Goal: Information Seeking & Learning: Learn about a topic

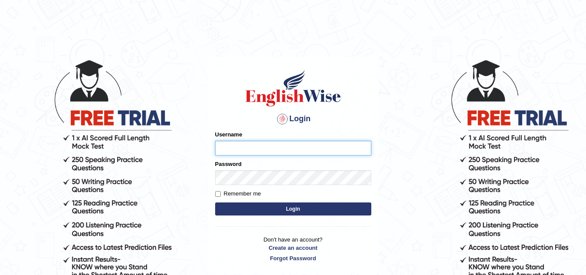
type input "Marzieh1988"
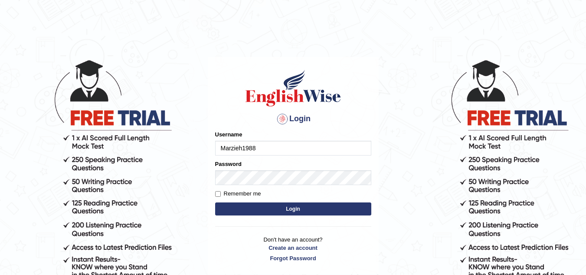
click at [292, 207] on button "Login" at bounding box center [293, 208] width 156 height 13
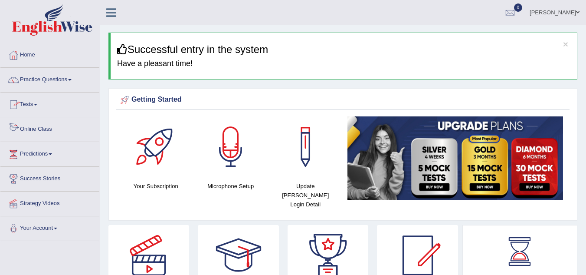
click at [39, 128] on link "Online Class" at bounding box center [49, 128] width 99 height 22
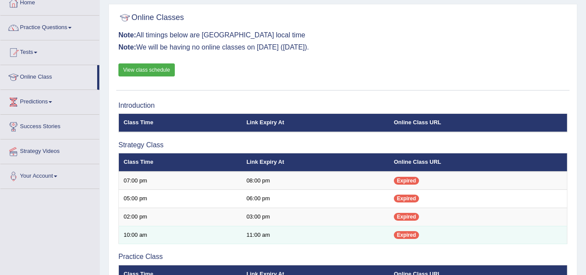
scroll to position [43, 0]
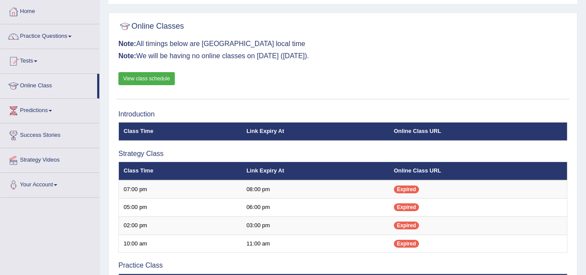
click at [148, 76] on link "View class schedule" at bounding box center [146, 78] width 56 height 13
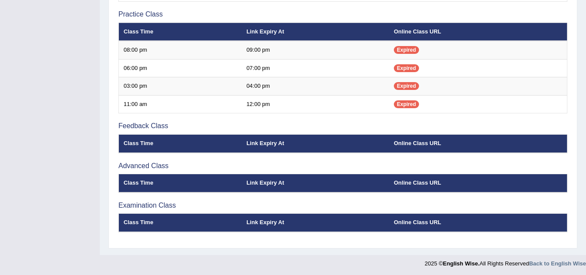
scroll to position [296, 0]
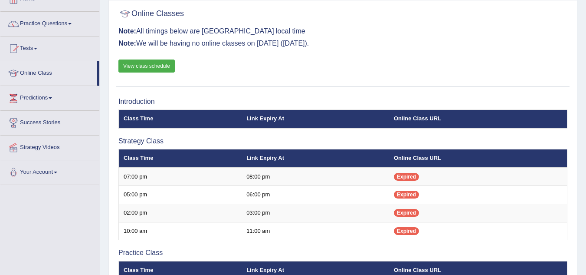
scroll to position [30, 0]
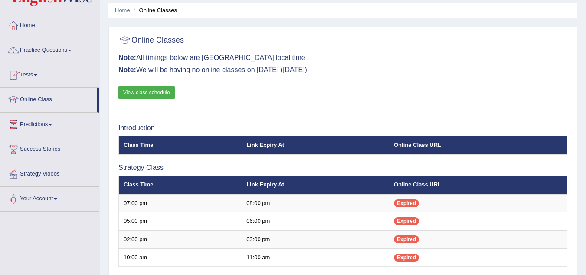
click at [37, 26] on link "Home" at bounding box center [49, 24] width 99 height 22
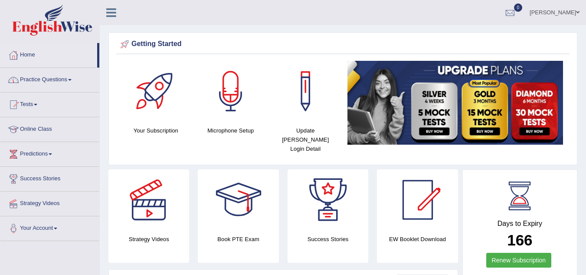
click at [55, 77] on link "Practice Questions" at bounding box center [49, 79] width 99 height 22
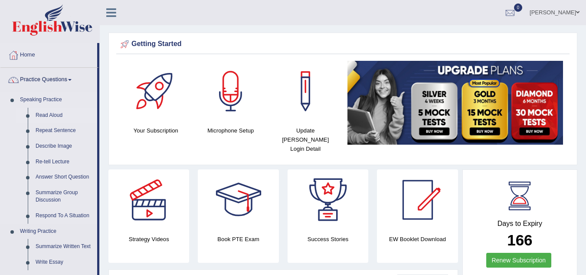
click at [55, 111] on link "Read Aloud" at bounding box center [65, 116] width 66 height 16
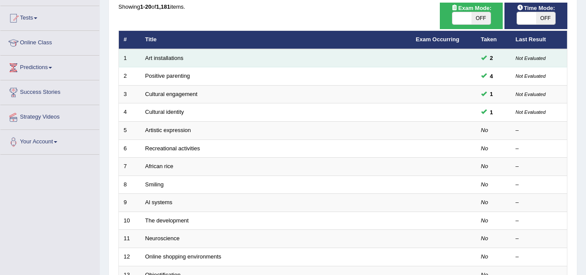
scroll to position [87, 0]
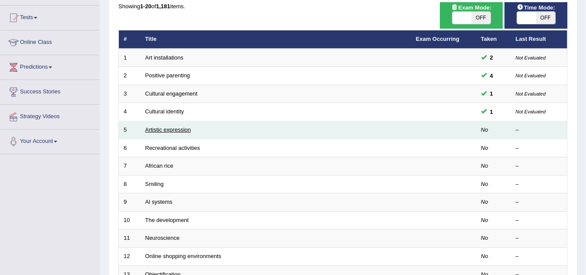
click at [174, 128] on link "Artistic expression" at bounding box center [168, 129] width 46 height 7
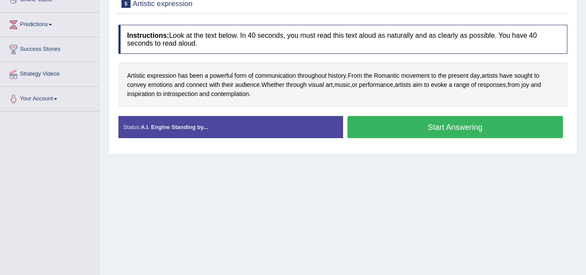
scroll to position [130, 0]
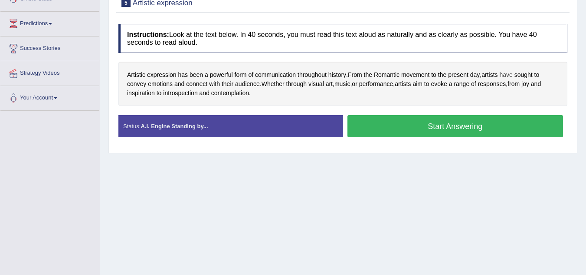
click at [507, 72] on span "have" at bounding box center [506, 74] width 13 height 9
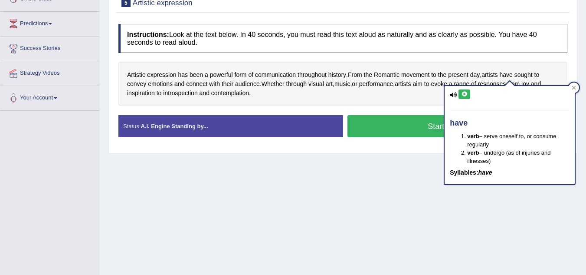
click at [465, 92] on icon at bounding box center [464, 94] width 7 height 5
click at [528, 72] on span "sought" at bounding box center [524, 74] width 18 height 9
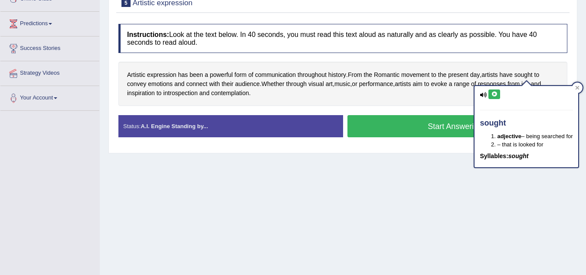
click at [491, 93] on button at bounding box center [495, 94] width 12 height 10
click at [496, 94] on icon at bounding box center [494, 94] width 7 height 5
click at [579, 86] on icon at bounding box center [578, 88] width 4 height 4
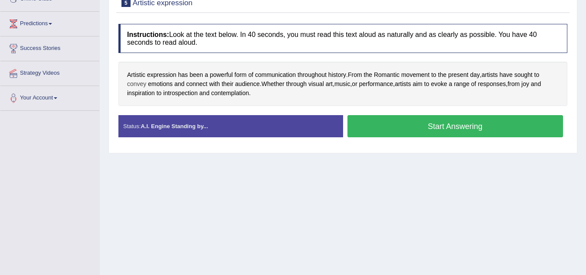
click at [138, 82] on span "convey" at bounding box center [136, 83] width 19 height 9
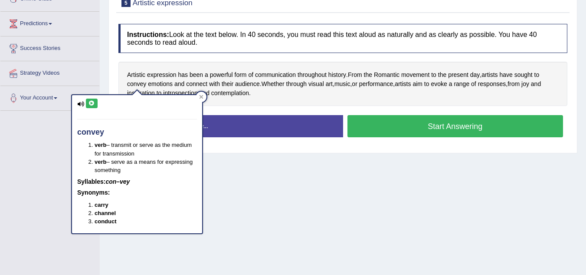
click at [89, 104] on icon at bounding box center [92, 103] width 7 height 5
click at [203, 97] on icon at bounding box center [201, 97] width 4 height 4
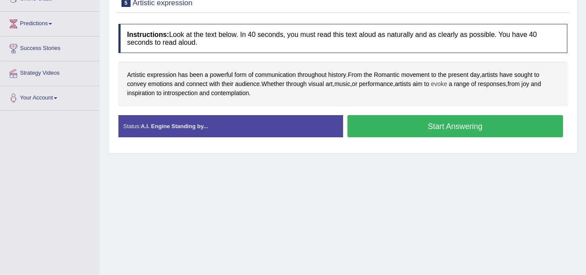
click at [447, 83] on span "evoke" at bounding box center [439, 83] width 16 height 9
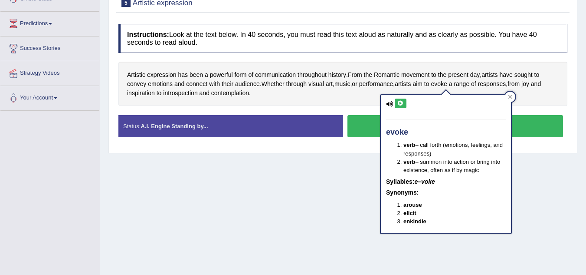
click at [401, 103] on icon at bounding box center [401, 103] width 7 height 5
click at [512, 98] on icon at bounding box center [511, 97] width 4 height 4
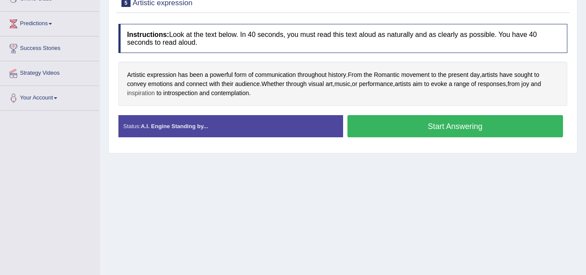
click at [140, 92] on span "inspiration" at bounding box center [141, 93] width 28 height 9
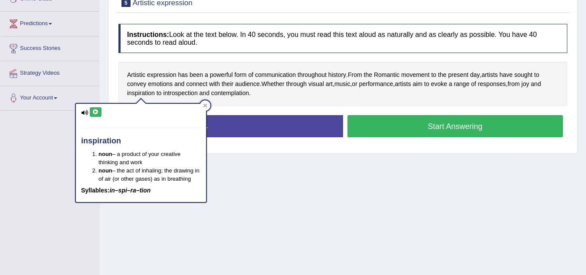
click at [95, 110] on icon at bounding box center [95, 111] width 7 height 5
click at [186, 94] on span "introspection" at bounding box center [180, 93] width 34 height 9
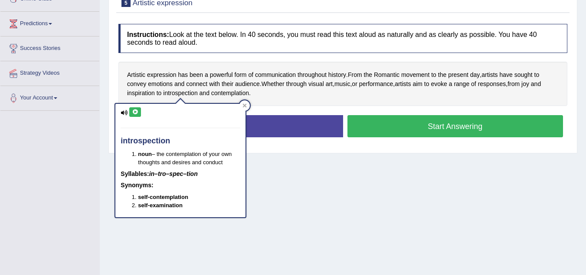
click at [136, 113] on icon at bounding box center [135, 111] width 7 height 5
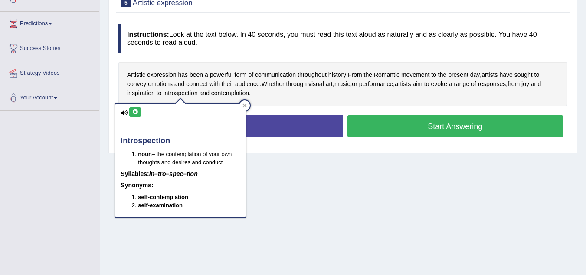
click at [136, 113] on icon at bounding box center [135, 111] width 7 height 5
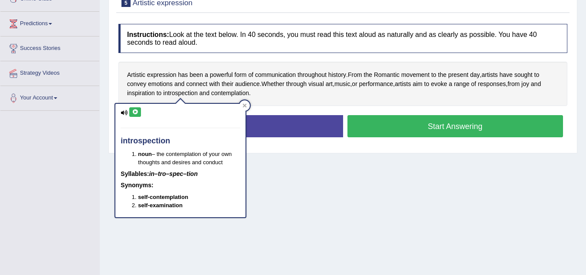
click at [136, 113] on icon at bounding box center [135, 111] width 7 height 5
click at [230, 92] on span "contemplation" at bounding box center [230, 93] width 38 height 9
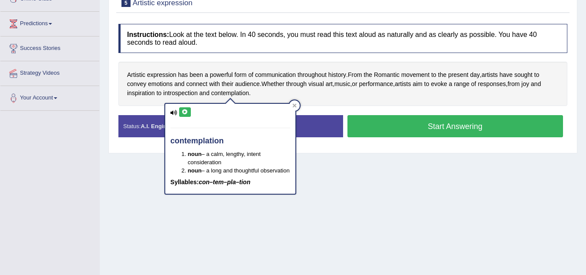
click at [184, 110] on icon at bounding box center [185, 111] width 7 height 5
click at [200, 120] on div "contemplation noun – a calm, lengthy, intent consideration noun – a long and th…" at bounding box center [230, 149] width 130 height 90
click at [186, 110] on icon at bounding box center [185, 111] width 7 height 5
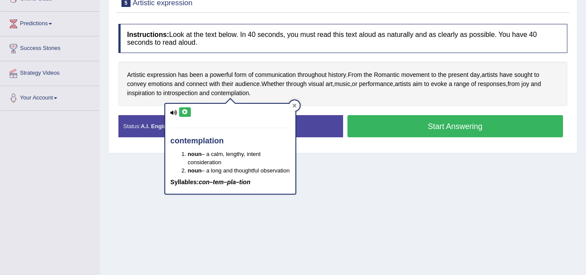
click at [295, 102] on div at bounding box center [295, 105] width 10 height 10
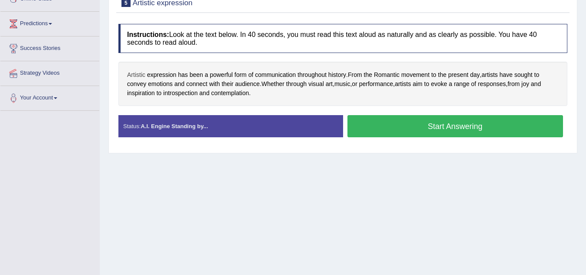
click at [139, 74] on span "Artistic" at bounding box center [136, 74] width 18 height 9
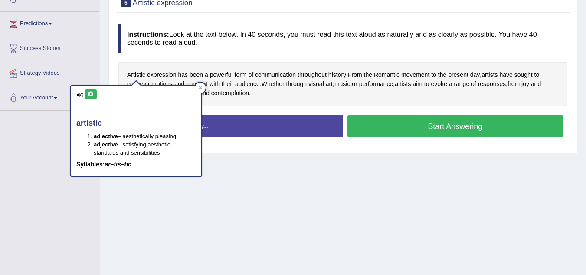
click at [91, 94] on icon at bounding box center [91, 94] width 7 height 5
click at [201, 86] on icon at bounding box center [200, 88] width 4 height 4
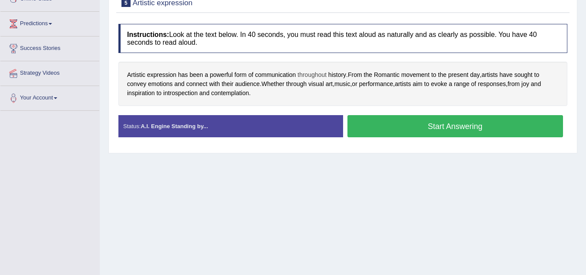
click at [308, 73] on span "throughout" at bounding box center [312, 74] width 29 height 9
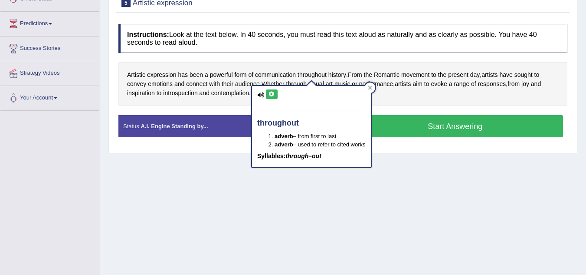
click at [272, 92] on icon at bounding box center [272, 94] width 7 height 5
click at [371, 88] on icon at bounding box center [370, 88] width 4 height 4
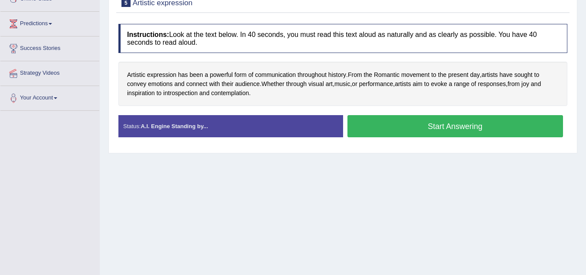
click at [440, 125] on button "Start Answering" at bounding box center [456, 126] width 216 height 22
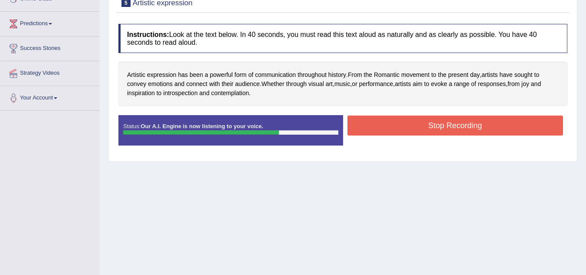
click at [433, 130] on button "Stop Recording" at bounding box center [456, 125] width 216 height 20
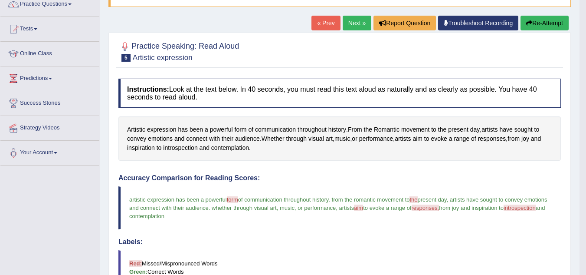
scroll to position [87, 0]
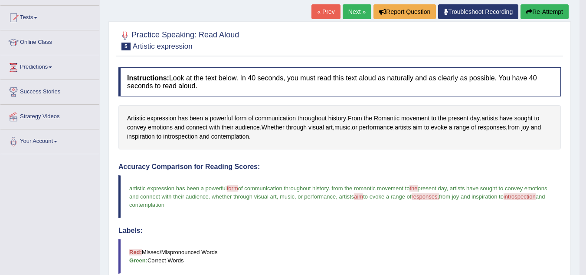
click at [546, 11] on button "Re-Attempt" at bounding box center [545, 11] width 48 height 15
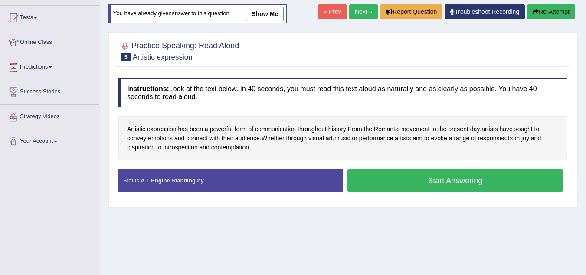
click at [430, 181] on button "Start Answering" at bounding box center [456, 180] width 216 height 22
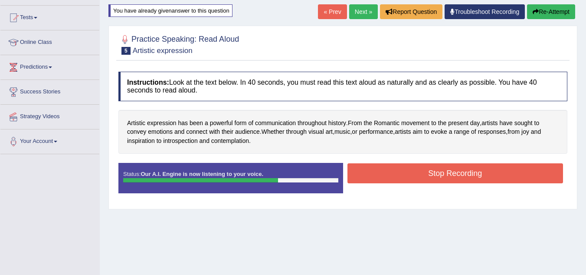
click at [440, 170] on button "Stop Recording" at bounding box center [456, 173] width 216 height 20
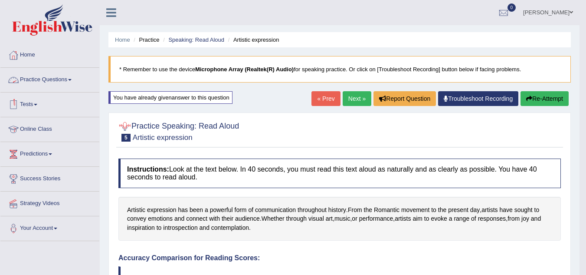
click at [43, 77] on link "Practice Questions" at bounding box center [49, 79] width 99 height 22
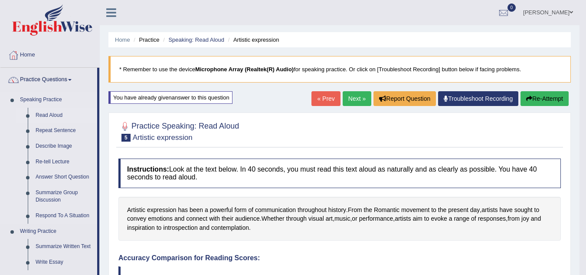
click at [51, 115] on link "Read Aloud" at bounding box center [65, 116] width 66 height 16
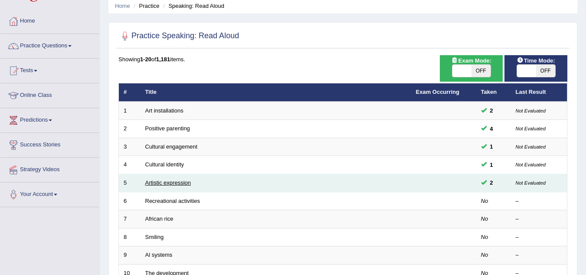
scroll to position [43, 0]
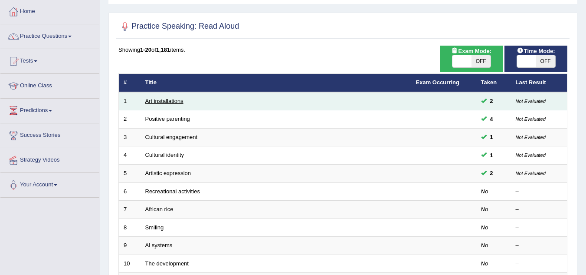
click at [174, 99] on link "Art installations" at bounding box center [164, 101] width 38 height 7
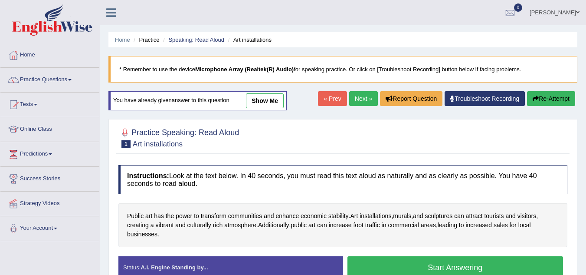
click at [261, 98] on link "show me" at bounding box center [265, 100] width 38 height 15
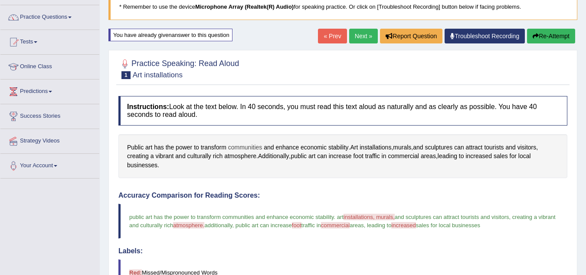
scroll to position [43, 0]
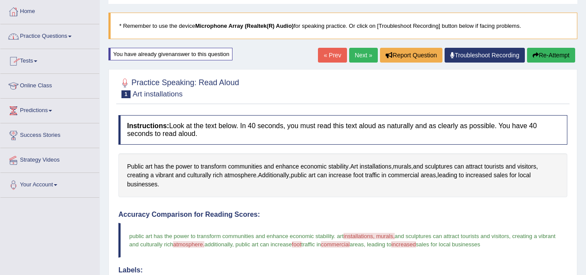
click at [362, 57] on link "Next »" at bounding box center [363, 55] width 29 height 15
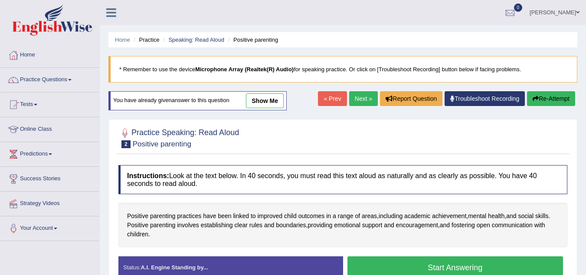
click at [273, 102] on link "show me" at bounding box center [265, 100] width 38 height 15
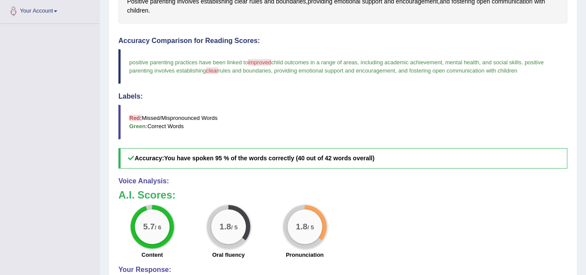
scroll to position [43, 0]
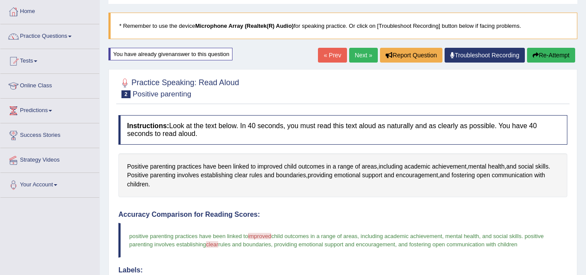
click at [356, 55] on link "Next »" at bounding box center [363, 55] width 29 height 15
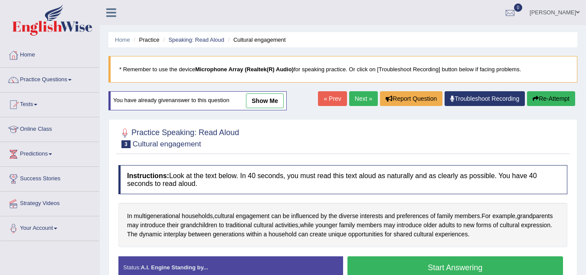
click at [263, 102] on link "show me" at bounding box center [265, 100] width 38 height 15
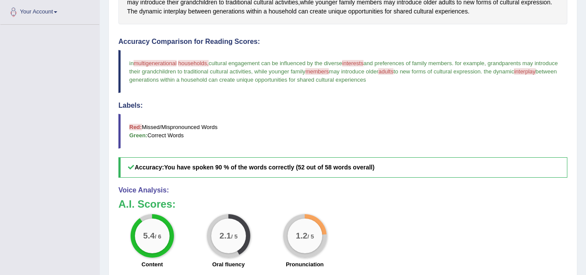
scroll to position [43, 0]
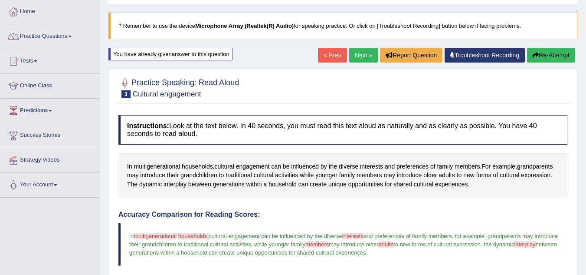
click at [357, 56] on link "Next »" at bounding box center [363, 55] width 29 height 15
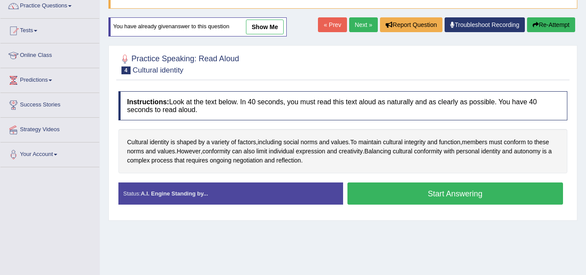
scroll to position [51, 0]
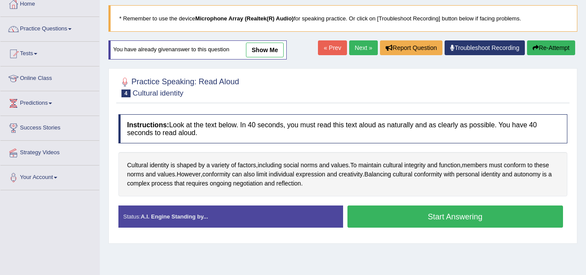
click at [268, 49] on link "show me" at bounding box center [265, 50] width 38 height 15
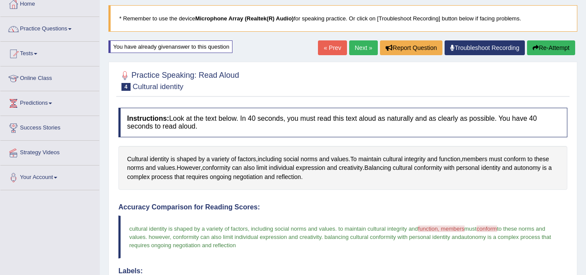
click at [357, 50] on link "Next »" at bounding box center [363, 47] width 29 height 15
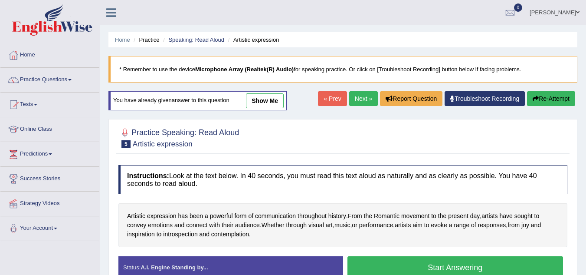
click at [273, 101] on link "show me" at bounding box center [265, 100] width 38 height 15
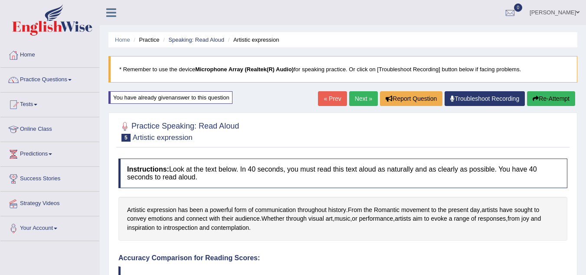
click at [359, 98] on link "Next »" at bounding box center [363, 98] width 29 height 15
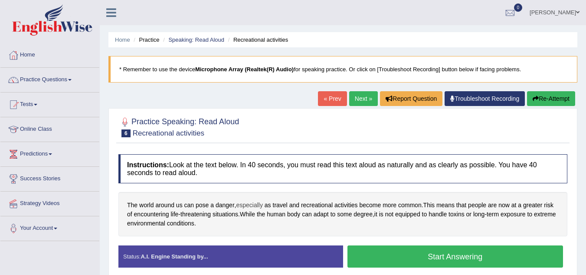
click at [257, 205] on span "especially" at bounding box center [249, 205] width 26 height 9
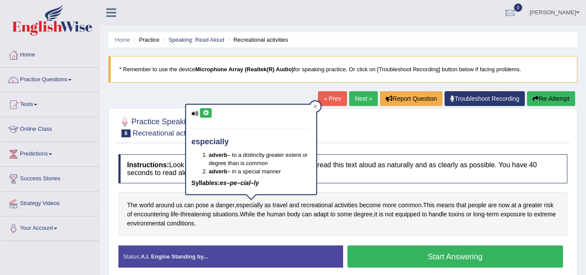
click at [206, 113] on icon at bounding box center [206, 112] width 7 height 5
click at [315, 106] on icon at bounding box center [315, 106] width 4 height 4
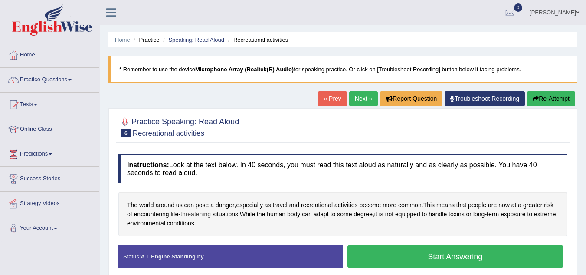
click at [200, 214] on span "threatening" at bounding box center [196, 214] width 30 height 9
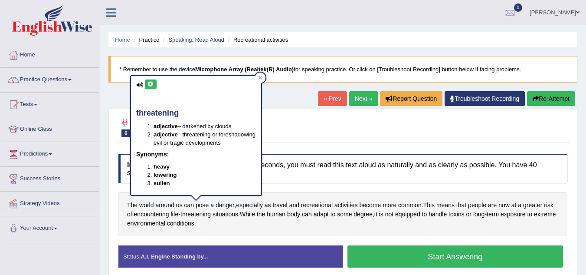
click at [152, 83] on icon at bounding box center [151, 84] width 7 height 5
click at [263, 79] on div at bounding box center [260, 77] width 10 height 10
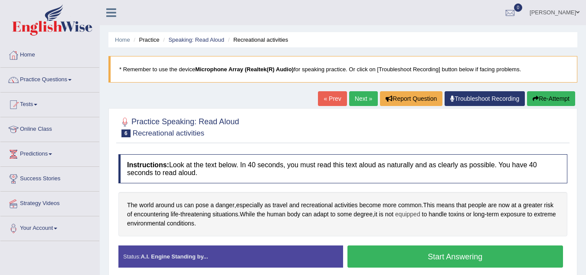
click at [411, 215] on span "equipped" at bounding box center [407, 214] width 25 height 9
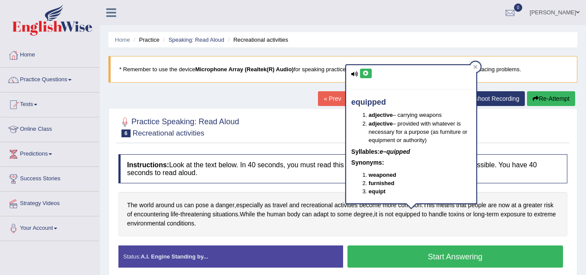
click at [366, 74] on icon at bounding box center [366, 73] width 7 height 5
click at [365, 75] on icon at bounding box center [366, 73] width 7 height 5
click at [474, 66] on icon at bounding box center [476, 67] width 4 height 4
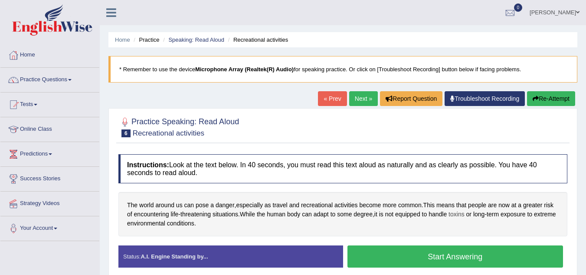
click at [462, 214] on span "toxins" at bounding box center [457, 214] width 16 height 9
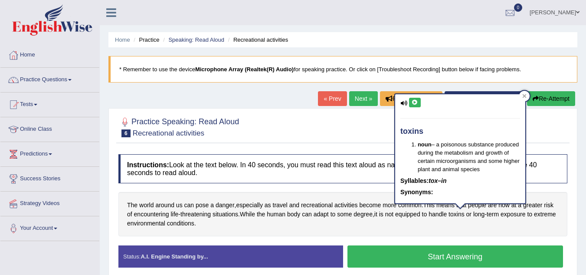
click at [417, 103] on icon at bounding box center [415, 102] width 7 height 5
click at [523, 95] on icon at bounding box center [525, 96] width 4 height 4
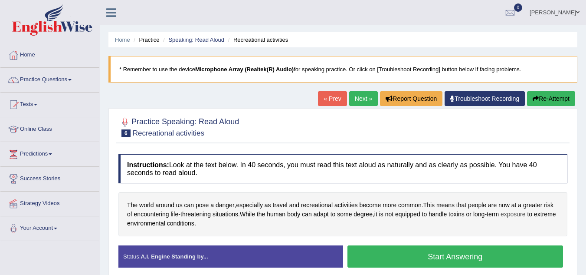
click at [520, 214] on span "exposure" at bounding box center [513, 214] width 25 height 9
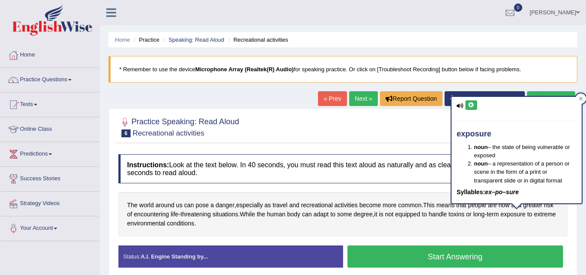
click at [475, 108] on button at bounding box center [472, 105] width 12 height 10
click at [472, 106] on icon at bounding box center [471, 104] width 7 height 5
click at [534, 219] on span "extreme" at bounding box center [545, 214] width 22 height 9
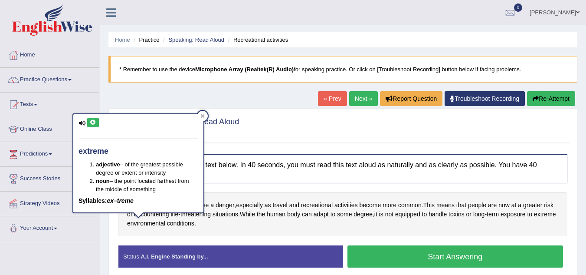
click at [94, 120] on icon at bounding box center [93, 122] width 7 height 5
click at [165, 222] on span "environmental" at bounding box center [146, 223] width 38 height 9
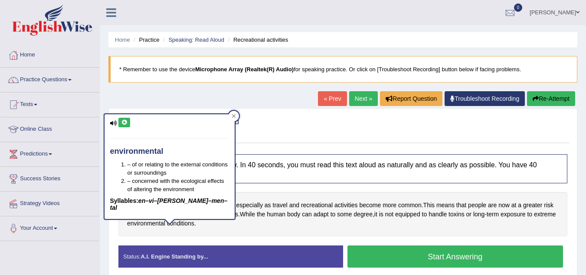
click at [122, 122] on icon at bounding box center [124, 122] width 7 height 5
click at [235, 117] on icon at bounding box center [234, 116] width 4 height 4
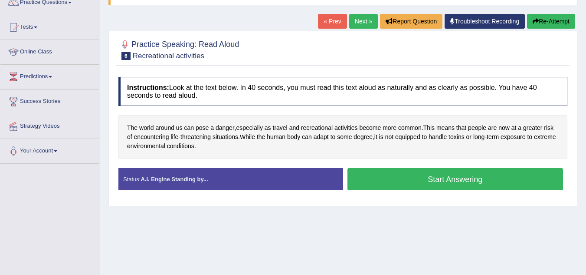
scroll to position [87, 0]
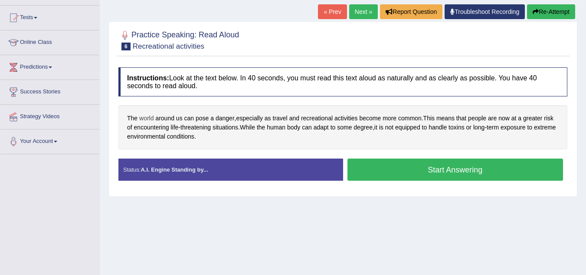
click at [150, 116] on span "world" at bounding box center [146, 118] width 14 height 9
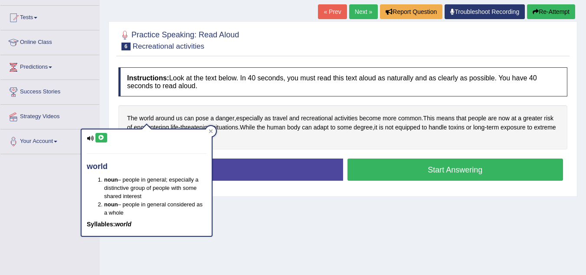
click at [103, 136] on icon at bounding box center [101, 137] width 7 height 5
click at [209, 132] on icon at bounding box center [211, 131] width 4 height 4
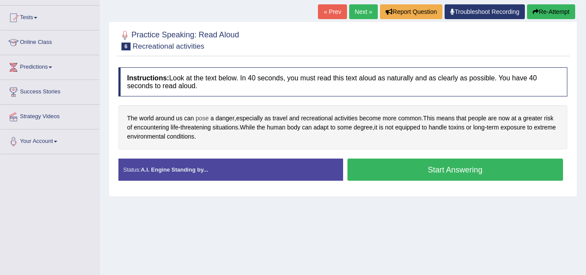
click at [203, 117] on span "pose" at bounding box center [202, 118] width 13 height 9
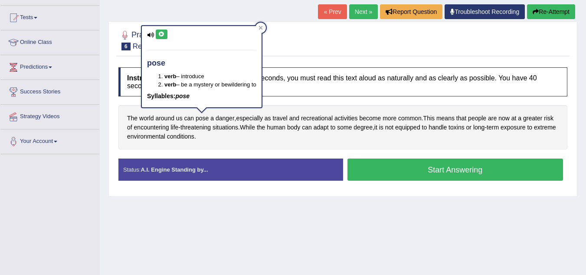
click at [163, 34] on icon at bounding box center [161, 34] width 7 height 5
click at [263, 29] on icon at bounding box center [261, 28] width 4 height 4
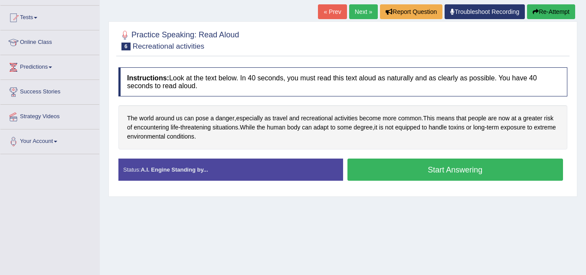
click at [424, 166] on button "Start Answering" at bounding box center [456, 169] width 216 height 22
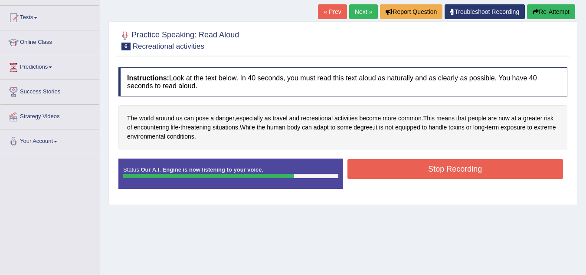
click at [426, 165] on button "Stop Recording" at bounding box center [456, 169] width 216 height 20
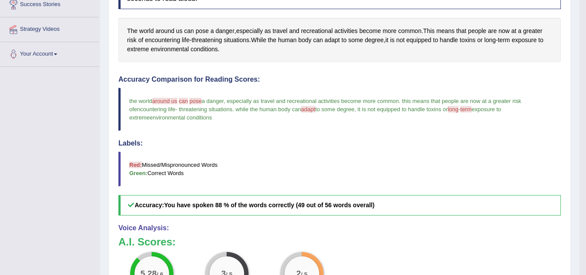
scroll to position [174, 0]
click at [146, 110] on span "encountering life" at bounding box center [154, 109] width 41 height 7
click at [155, 38] on span "encountering" at bounding box center [162, 40] width 35 height 9
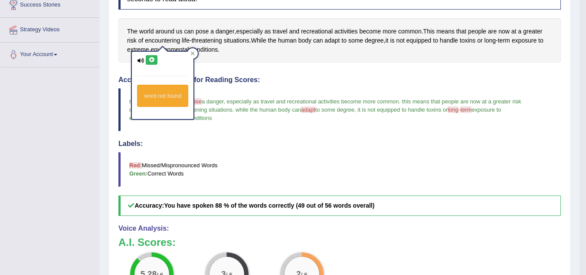
click at [151, 58] on icon at bounding box center [151, 59] width 7 height 5
click at [194, 53] on icon at bounding box center [193, 53] width 4 height 4
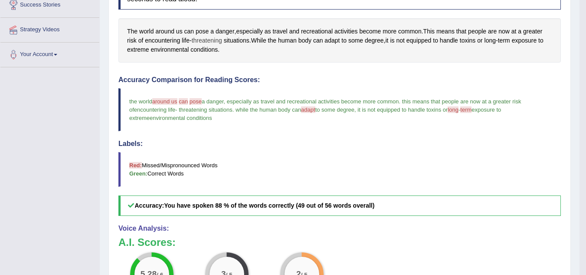
click at [206, 40] on span "threatening" at bounding box center [207, 40] width 30 height 9
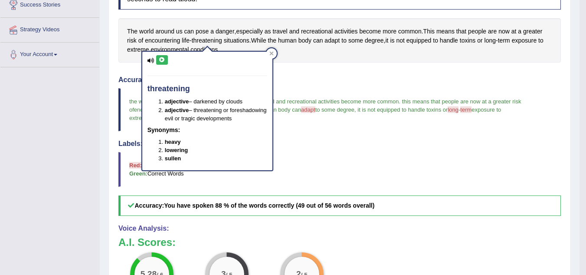
click at [160, 57] on icon at bounding box center [162, 59] width 7 height 5
click at [189, 39] on span "life" at bounding box center [186, 40] width 8 height 9
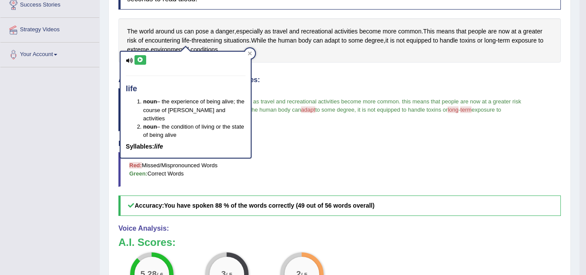
click at [141, 61] on icon at bounding box center [140, 59] width 7 height 5
click at [252, 51] on icon at bounding box center [250, 53] width 4 height 4
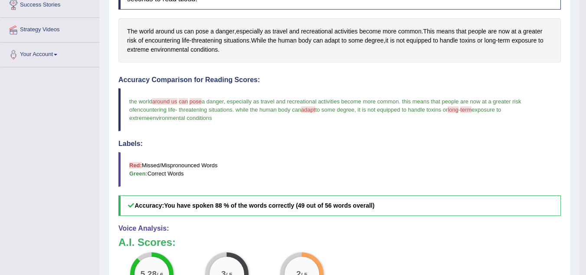
drag, startPoint x: 220, startPoint y: 51, endPoint x: 125, endPoint y: 27, distance: 98.3
click at [125, 27] on div "The world around us can pose a danger , especially as travel and recreational a…" at bounding box center [339, 40] width 443 height 44
click at [338, 40] on span "adapt" at bounding box center [332, 40] width 15 height 9
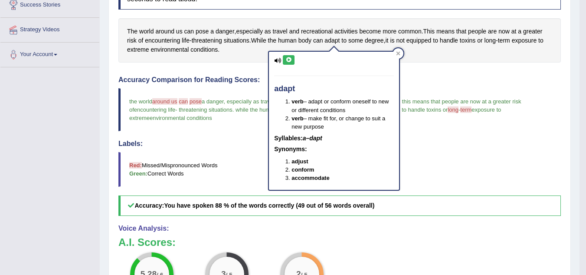
click at [292, 57] on icon at bounding box center [289, 59] width 7 height 5
click at [291, 59] on icon at bounding box center [289, 59] width 7 height 5
click at [401, 55] on icon at bounding box center [398, 53] width 4 height 4
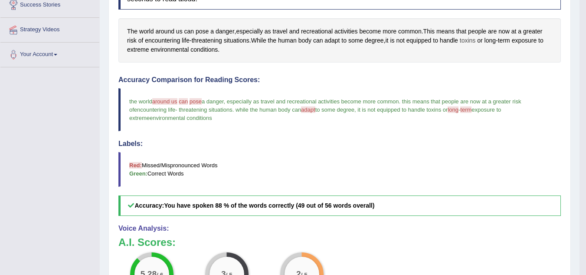
click at [476, 42] on span "toxins" at bounding box center [468, 40] width 16 height 9
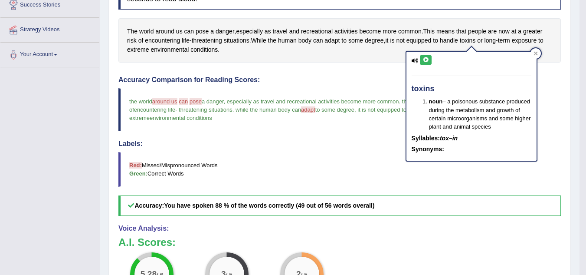
click at [426, 58] on icon at bounding box center [426, 59] width 7 height 5
click at [428, 61] on icon at bounding box center [426, 59] width 7 height 5
click at [534, 54] on icon at bounding box center [536, 53] width 4 height 4
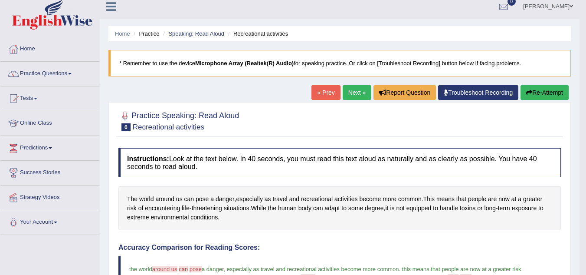
scroll to position [0, 0]
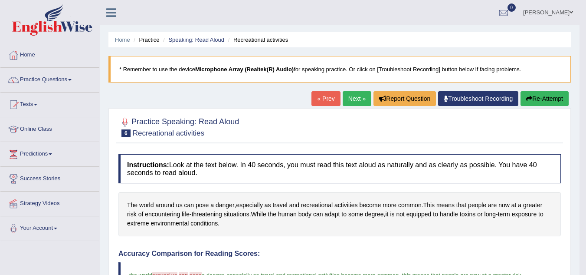
click at [543, 97] on button "Re-Attempt" at bounding box center [545, 98] width 48 height 15
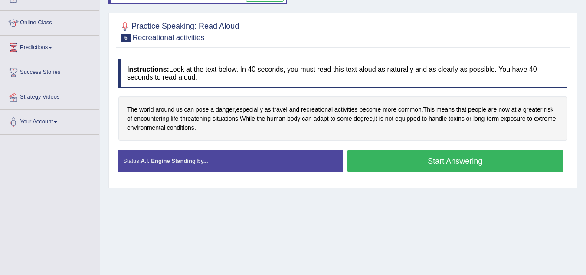
scroll to position [174, 0]
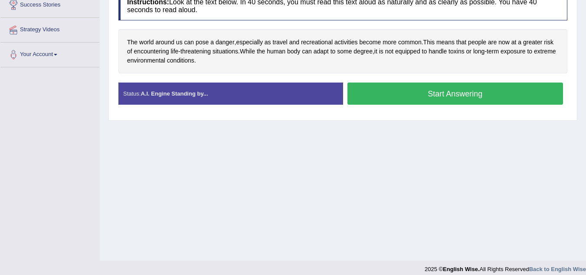
click at [459, 95] on button "Start Answering" at bounding box center [456, 93] width 216 height 22
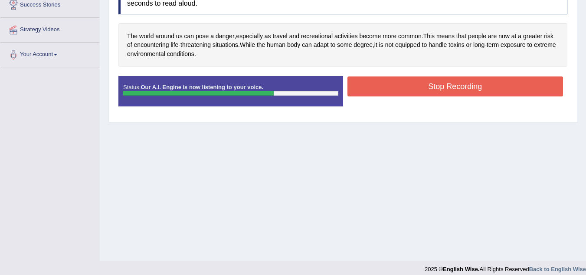
click at [421, 89] on button "Stop Recording" at bounding box center [456, 86] width 216 height 20
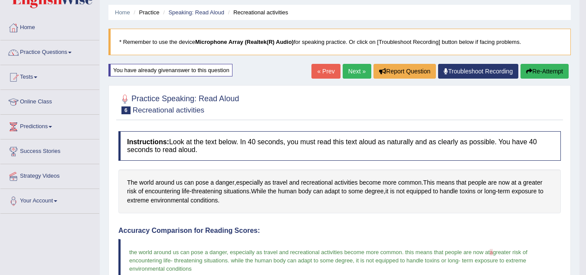
scroll to position [19, 0]
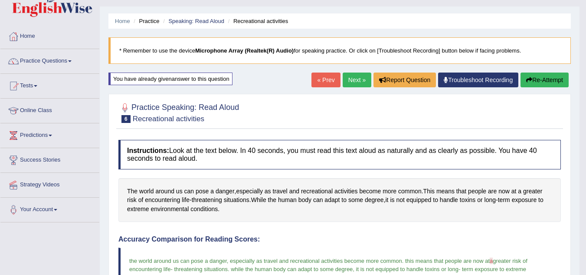
click at [350, 81] on link "Next »" at bounding box center [357, 79] width 29 height 15
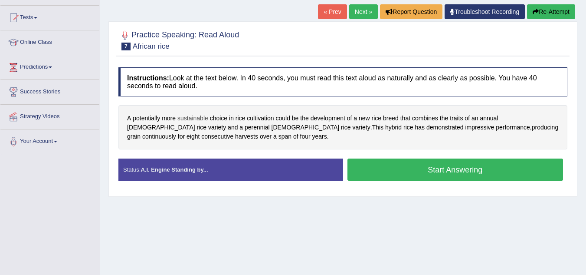
click at [192, 117] on span "sustainable" at bounding box center [193, 118] width 31 height 9
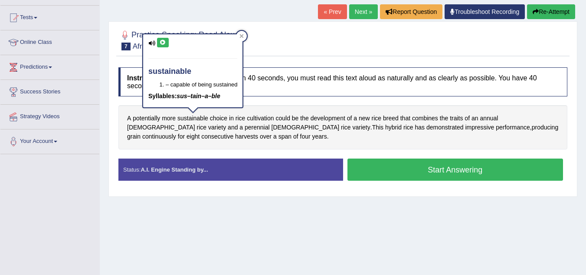
click at [163, 43] on icon at bounding box center [163, 42] width 7 height 5
click at [163, 42] on icon at bounding box center [163, 42] width 7 height 5
click at [240, 120] on span "rice" at bounding box center [241, 118] width 10 height 9
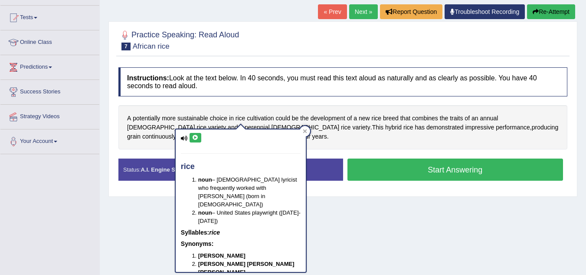
click at [191, 137] on div "rice noun – English lyricist who frequently worked with Andrew Lloyd Webber (bo…" at bounding box center [241, 200] width 130 height 142
click at [196, 137] on icon at bounding box center [195, 137] width 7 height 5
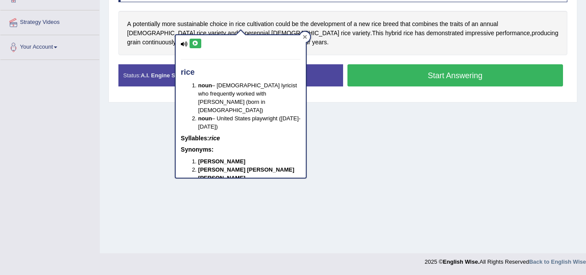
click at [306, 38] on icon at bounding box center [305, 37] width 4 height 4
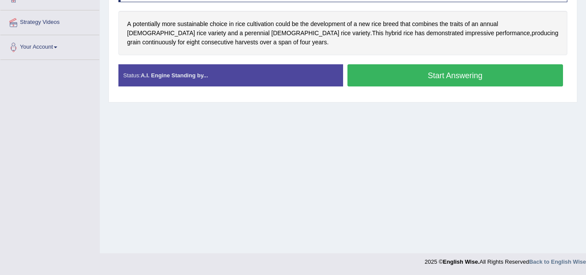
scroll to position [138, 0]
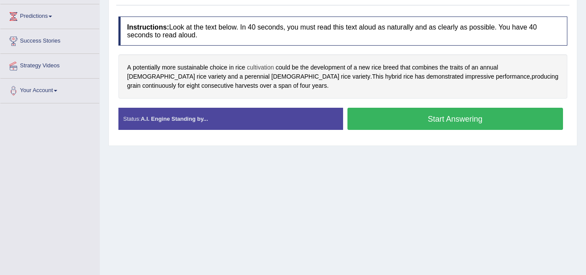
click at [260, 65] on span "cultivation" at bounding box center [260, 67] width 27 height 9
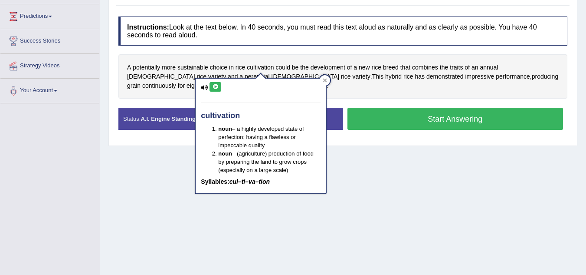
click at [217, 84] on icon at bounding box center [215, 86] width 7 height 5
click at [189, 67] on span "sustainable" at bounding box center [193, 67] width 31 height 9
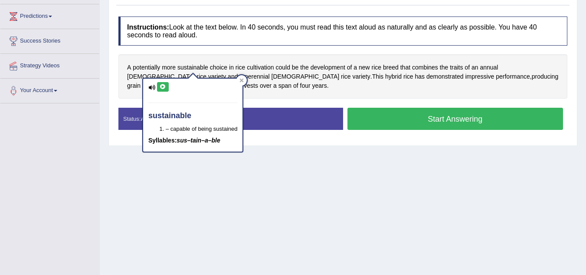
click at [161, 88] on icon at bounding box center [163, 86] width 7 height 5
click at [166, 86] on icon at bounding box center [163, 86] width 7 height 5
click at [265, 66] on span "cultivation" at bounding box center [260, 67] width 27 height 9
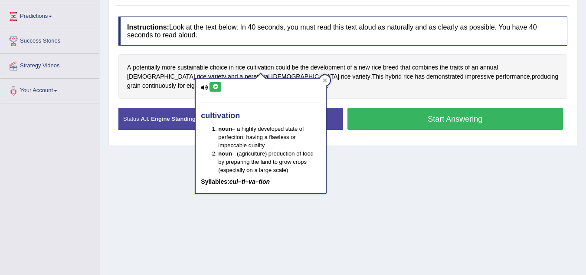
click at [218, 88] on icon at bounding box center [215, 86] width 7 height 5
click at [217, 86] on icon at bounding box center [215, 86] width 7 height 5
click at [148, 66] on span "potentially" at bounding box center [146, 67] width 27 height 9
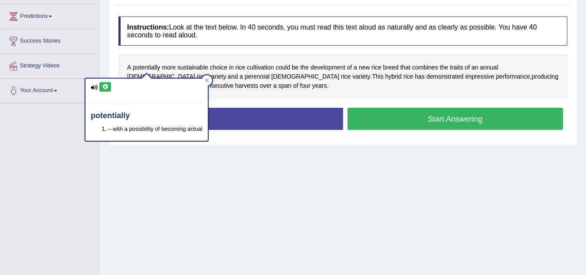
click at [107, 86] on icon at bounding box center [105, 86] width 7 height 5
click at [106, 85] on icon at bounding box center [105, 86] width 7 height 5
click at [386, 67] on span "breed" at bounding box center [391, 67] width 16 height 9
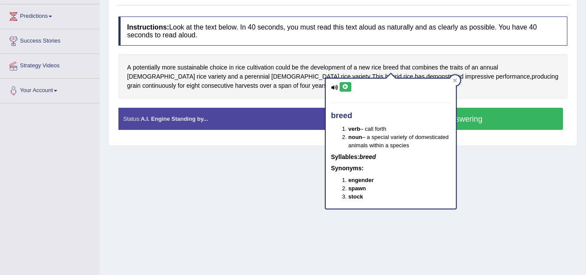
click at [345, 85] on icon at bounding box center [345, 86] width 7 height 5
click at [326, 65] on span "development" at bounding box center [328, 67] width 35 height 9
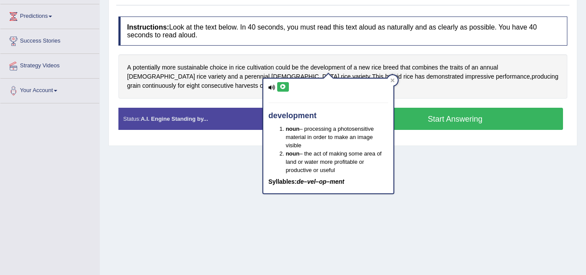
click at [283, 88] on icon at bounding box center [283, 86] width 7 height 5
click at [284, 88] on icon at bounding box center [283, 86] width 7 height 5
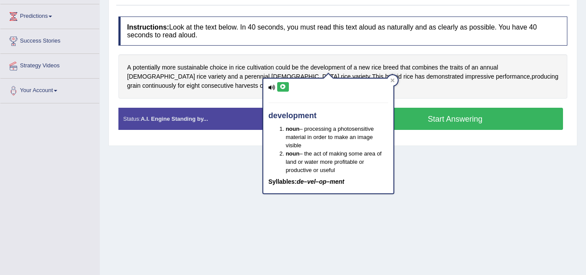
click at [284, 88] on icon at bounding box center [283, 86] width 7 height 5
click at [392, 82] on icon at bounding box center [393, 81] width 4 height 4
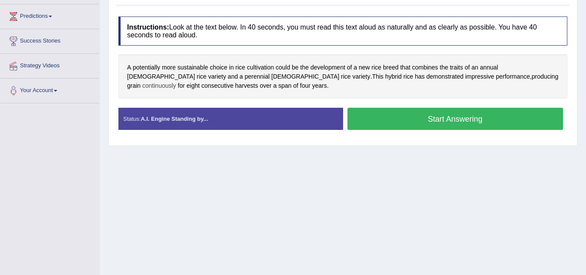
click at [176, 81] on span "continuously" at bounding box center [159, 85] width 34 height 9
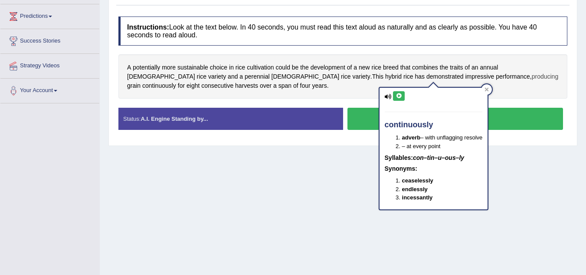
click at [532, 78] on span "producing" at bounding box center [545, 76] width 27 height 9
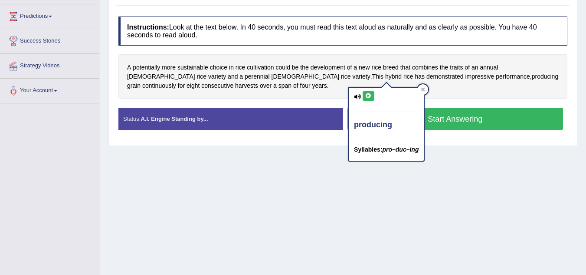
click at [367, 94] on icon at bounding box center [368, 95] width 7 height 5
click at [430, 66] on span "combines" at bounding box center [425, 67] width 26 height 9
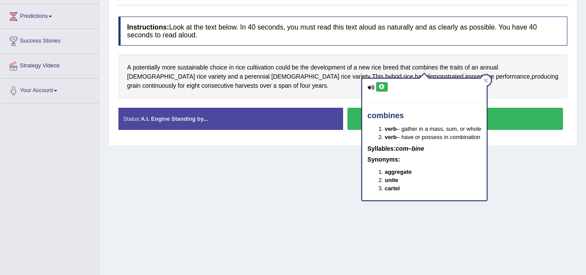
click at [387, 83] on button at bounding box center [382, 87] width 12 height 10
click at [380, 86] on icon at bounding box center [382, 86] width 7 height 5
click at [460, 66] on span "traits" at bounding box center [456, 67] width 13 height 9
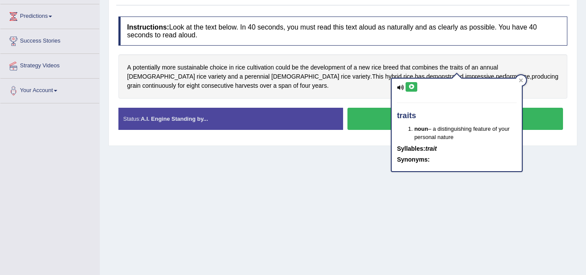
click at [413, 85] on icon at bounding box center [411, 86] width 7 height 5
click at [195, 72] on span "Asian" at bounding box center [161, 76] width 68 height 9
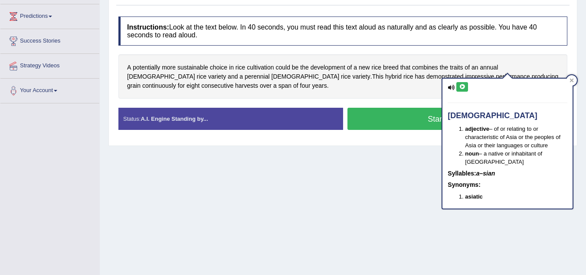
click at [463, 86] on icon at bounding box center [462, 86] width 7 height 5
click at [226, 72] on span "variety" at bounding box center [217, 76] width 18 height 9
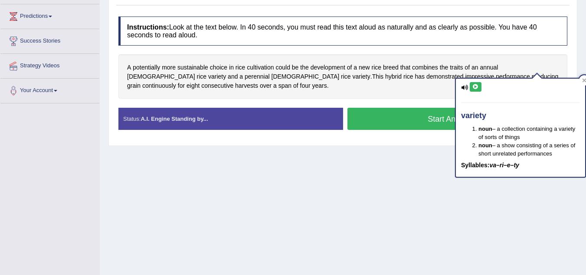
click at [477, 87] on icon at bounding box center [476, 86] width 7 height 5
click at [245, 78] on span "perennial" at bounding box center [257, 76] width 25 height 9
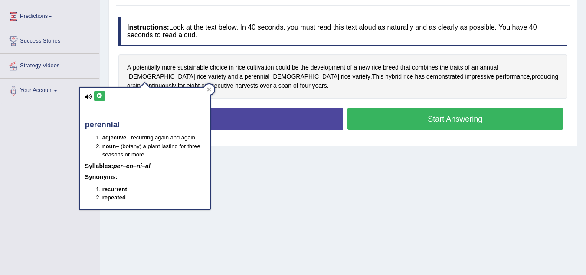
click at [102, 93] on icon at bounding box center [99, 95] width 7 height 5
click at [385, 76] on span "hybrid" at bounding box center [393, 76] width 16 height 9
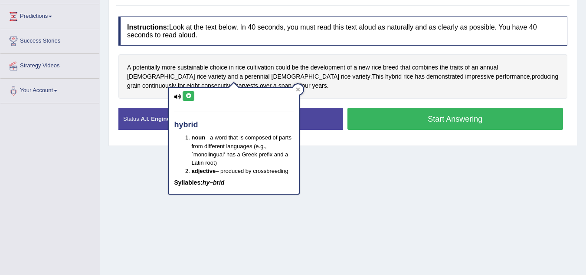
click at [188, 97] on icon at bounding box center [188, 95] width 7 height 5
click at [300, 87] on icon at bounding box center [298, 89] width 4 height 4
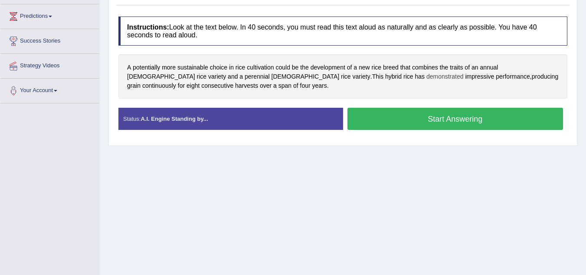
click at [427, 77] on span "demonstrated" at bounding box center [445, 76] width 37 height 9
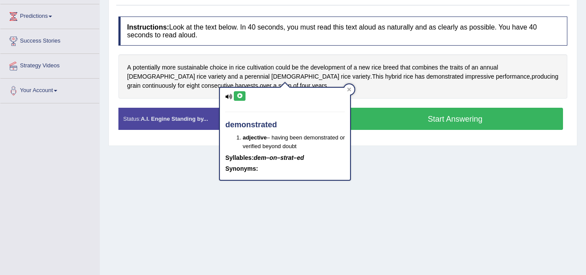
click at [237, 95] on icon at bounding box center [240, 95] width 7 height 5
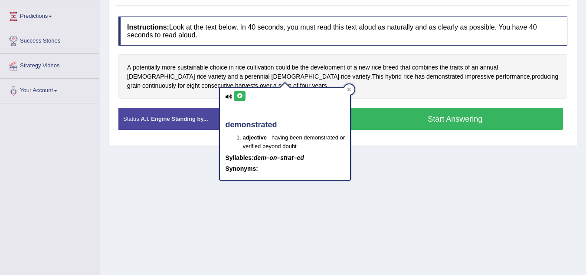
click at [237, 95] on icon at bounding box center [240, 95] width 7 height 5
click at [351, 89] on icon at bounding box center [349, 89] width 4 height 4
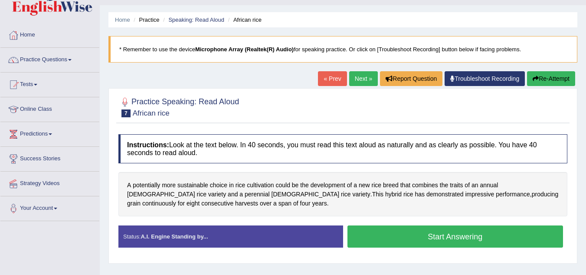
scroll to position [7, 0]
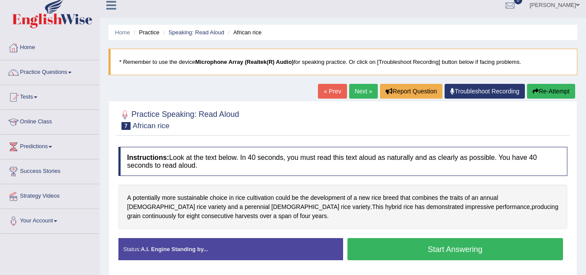
click at [484, 91] on link "Troubleshoot Recording" at bounding box center [485, 91] width 80 height 15
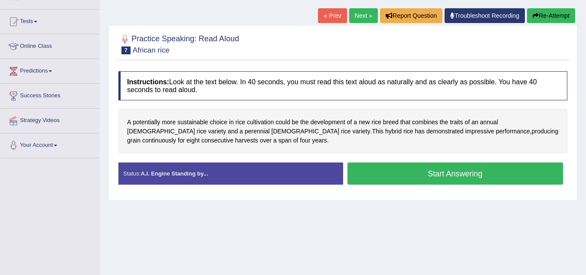
scroll to position [94, 0]
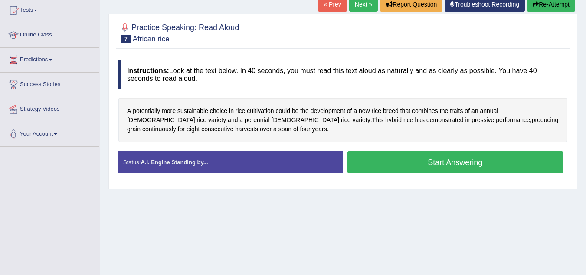
click at [197, 162] on strong "A.I. Engine Standing by..." at bounding box center [174, 162] width 67 height 7
click at [198, 162] on strong "A.I. Engine Standing by..." at bounding box center [174, 162] width 67 height 7
click at [199, 162] on strong "A.I. Engine Standing by..." at bounding box center [174, 162] width 67 height 7
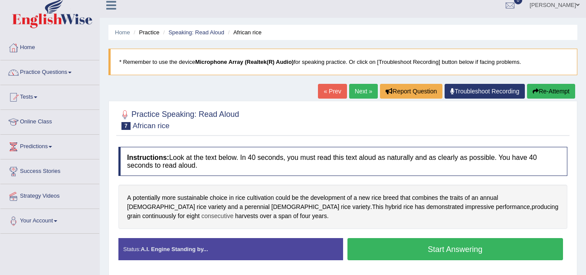
scroll to position [0, 0]
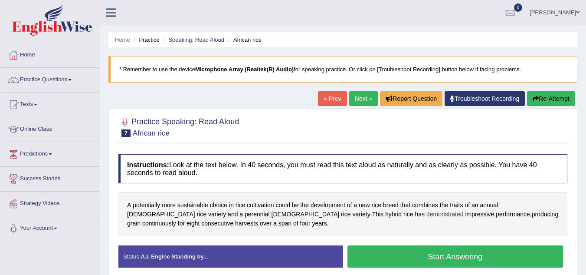
click at [427, 214] on span "demonstrated" at bounding box center [445, 214] width 37 height 9
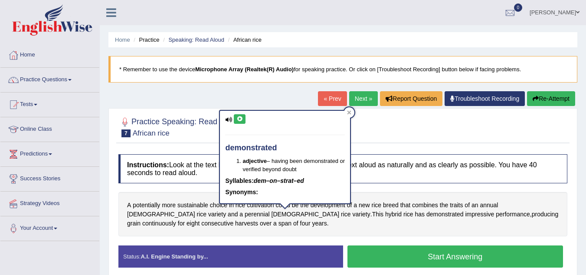
click at [236, 118] on button at bounding box center [240, 119] width 12 height 10
click at [465, 214] on span "impressive" at bounding box center [479, 214] width 29 height 9
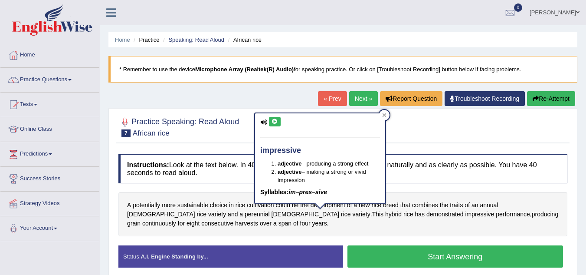
click at [274, 120] on icon at bounding box center [275, 121] width 7 height 5
click at [532, 214] on span "producing" at bounding box center [545, 214] width 27 height 9
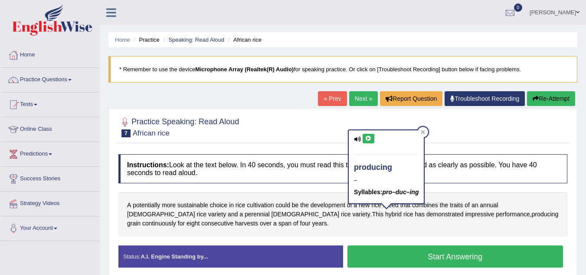
click at [367, 141] on button at bounding box center [369, 139] width 12 height 10
click at [425, 134] on icon at bounding box center [423, 132] width 4 height 4
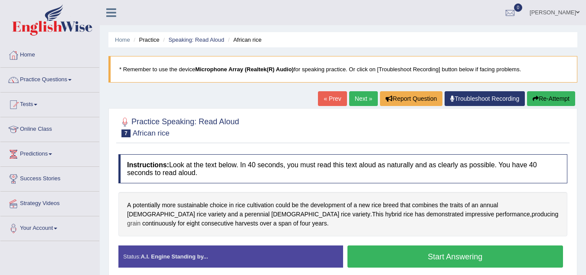
click at [141, 219] on span "grain" at bounding box center [133, 223] width 13 height 9
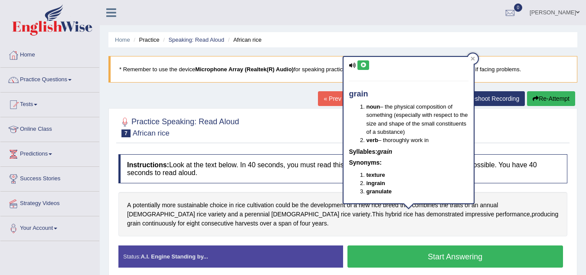
click at [361, 66] on icon at bounding box center [363, 65] width 7 height 5
click at [176, 219] on span "continuously" at bounding box center [159, 223] width 34 height 9
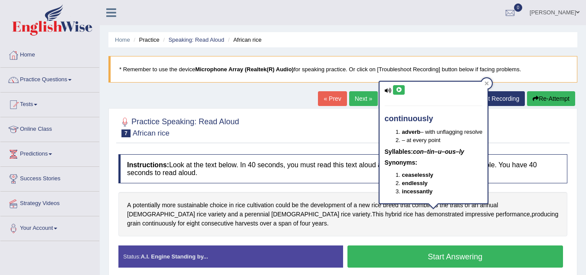
click at [399, 89] on icon at bounding box center [399, 89] width 7 height 5
click at [399, 91] on icon at bounding box center [399, 89] width 7 height 5
click at [234, 219] on span "consecutive" at bounding box center [217, 223] width 32 height 9
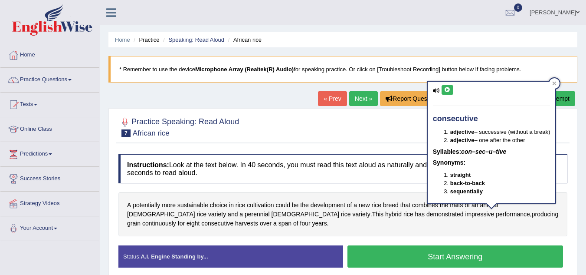
click at [449, 86] on button at bounding box center [448, 90] width 12 height 10
click at [448, 89] on icon at bounding box center [447, 89] width 7 height 5
click at [449, 94] on button at bounding box center [448, 90] width 12 height 10
click at [258, 219] on span "harvests" at bounding box center [246, 223] width 23 height 9
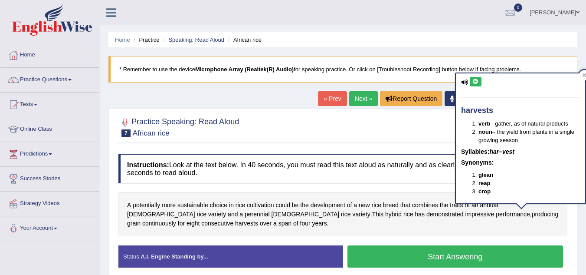
click at [475, 83] on icon at bounding box center [476, 81] width 7 height 5
click at [277, 219] on span "a" at bounding box center [274, 223] width 3 height 9
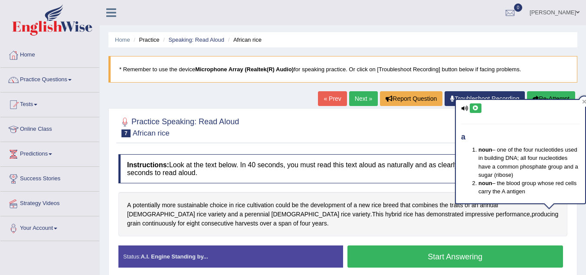
click at [476, 104] on button at bounding box center [476, 108] width 12 height 10
click at [585, 101] on icon at bounding box center [585, 101] width 4 height 4
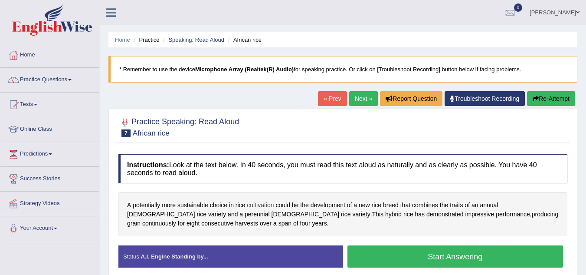
click at [260, 205] on span "cultivation" at bounding box center [260, 205] width 27 height 9
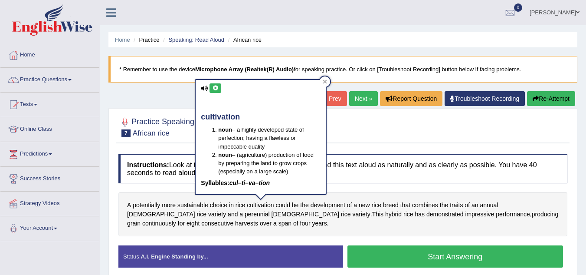
click at [219, 86] on icon at bounding box center [215, 88] width 7 height 5
click at [322, 78] on div at bounding box center [325, 81] width 10 height 10
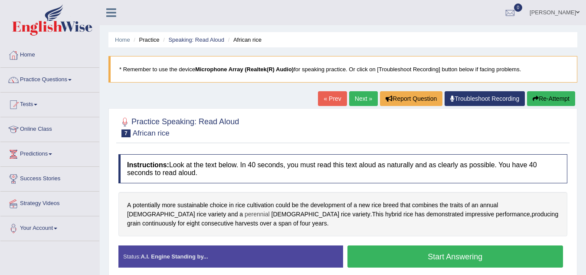
click at [245, 212] on span "perennial" at bounding box center [257, 214] width 25 height 9
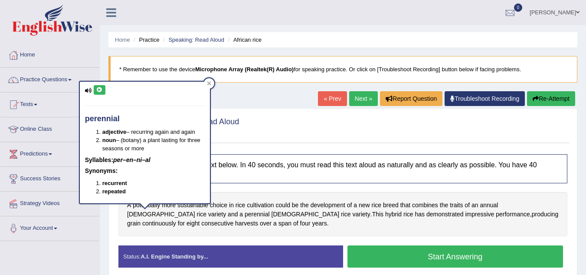
click at [96, 90] on icon at bounding box center [99, 89] width 7 height 5
click at [208, 81] on icon at bounding box center [209, 83] width 4 height 4
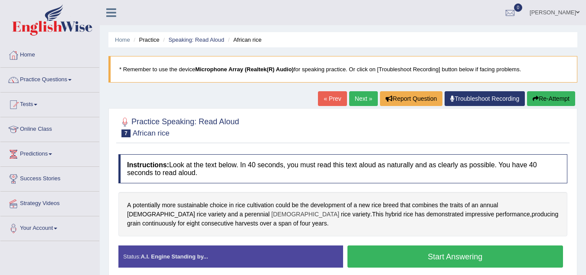
click at [272, 214] on span "African" at bounding box center [306, 214] width 68 height 9
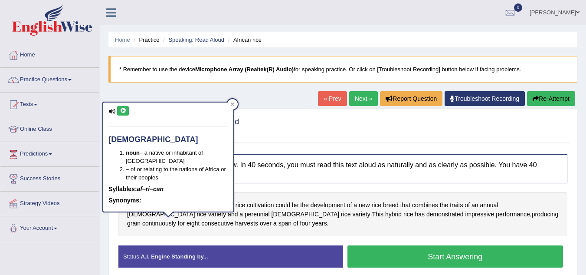
click at [120, 111] on icon at bounding box center [123, 110] width 7 height 5
click at [231, 102] on icon at bounding box center [233, 104] width 4 height 4
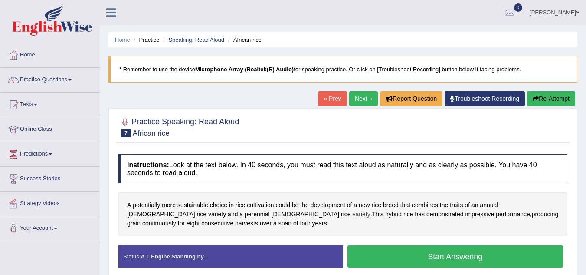
click at [353, 213] on span "variety" at bounding box center [362, 214] width 18 height 9
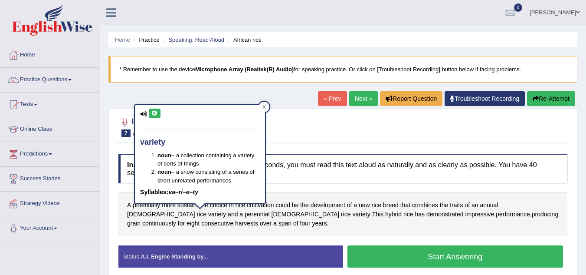
click at [158, 116] on button at bounding box center [155, 114] width 12 height 10
click at [264, 106] on icon at bounding box center [265, 107] width 4 height 4
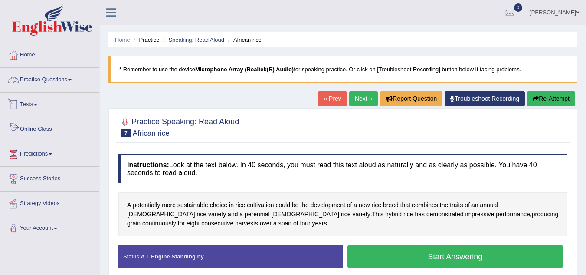
click at [72, 78] on link "Practice Questions" at bounding box center [49, 79] width 99 height 22
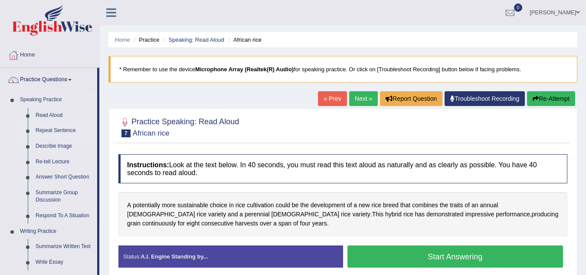
click at [66, 128] on link "Repeat Sentence" at bounding box center [65, 131] width 66 height 16
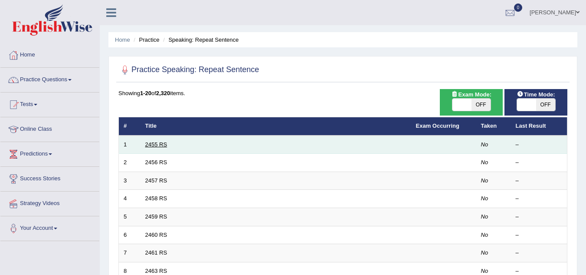
click at [161, 145] on link "2455 RS" at bounding box center [156, 144] width 22 height 7
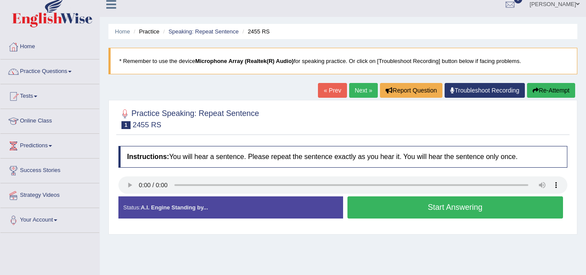
scroll to position [7, 0]
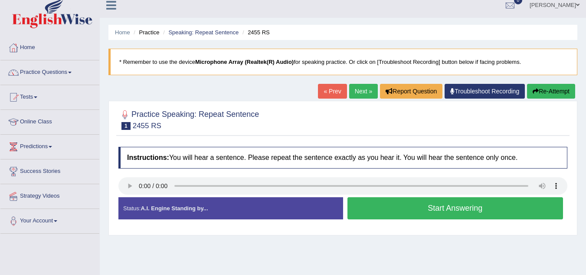
click at [394, 211] on button "Start Answering" at bounding box center [456, 208] width 216 height 22
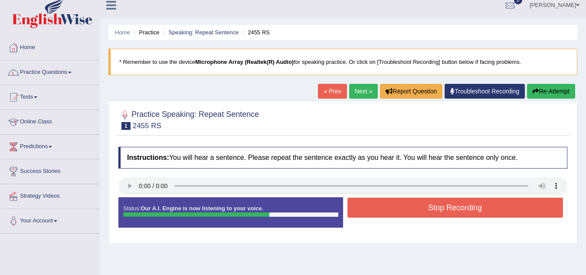
click at [553, 93] on button "Re-Attempt" at bounding box center [551, 91] width 48 height 15
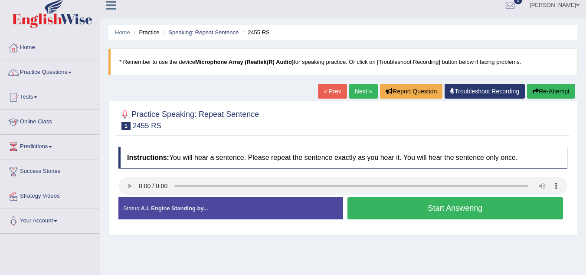
click at [510, 223] on div "Status: A.I. Engine Standing by... Start Answering Stop Recording" at bounding box center [342, 212] width 449 height 31
click at [430, 209] on button "Start Answering" at bounding box center [456, 208] width 216 height 22
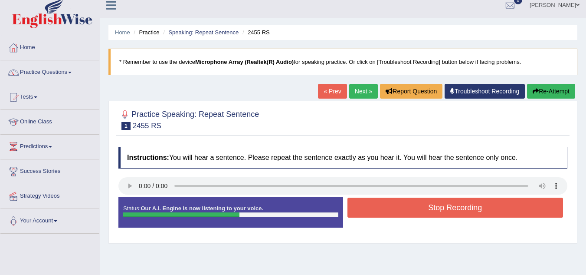
click at [408, 204] on button "Stop Recording" at bounding box center [456, 207] width 216 height 20
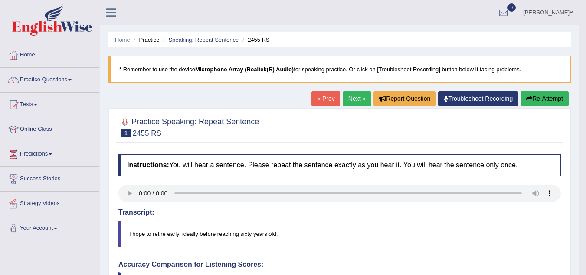
click at [544, 99] on button "Re-Attempt" at bounding box center [545, 98] width 48 height 15
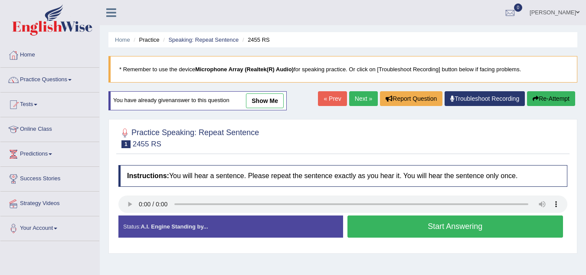
click at [424, 227] on button "Start Answering" at bounding box center [456, 226] width 216 height 22
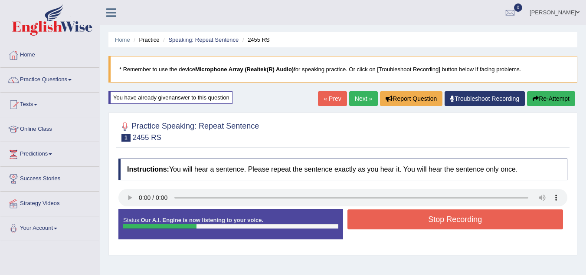
click at [419, 220] on button "Stop Recording" at bounding box center [456, 219] width 216 height 20
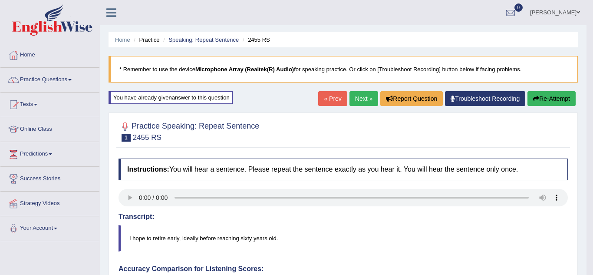
click at [549, 92] on body "Toggle navigation Home Practice Questions Speaking Practice Read Aloud Repeat S…" at bounding box center [296, 137] width 593 height 275
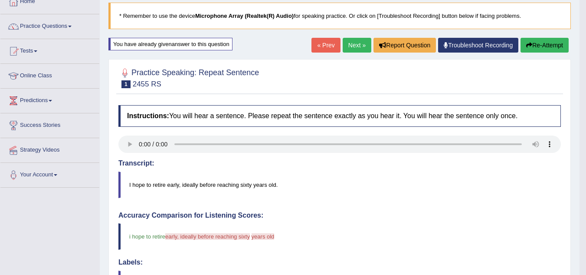
scroll to position [43, 0]
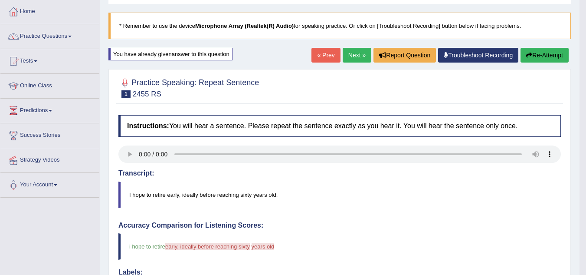
click at [538, 59] on button "Re-Attempt" at bounding box center [545, 55] width 48 height 15
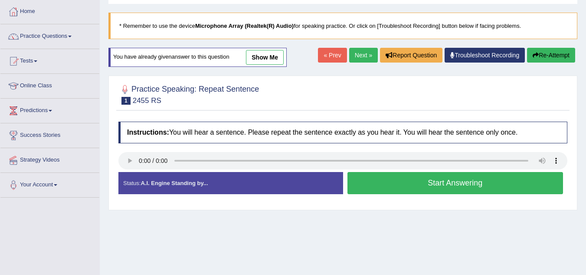
click at [412, 183] on button "Start Answering" at bounding box center [456, 183] width 216 height 22
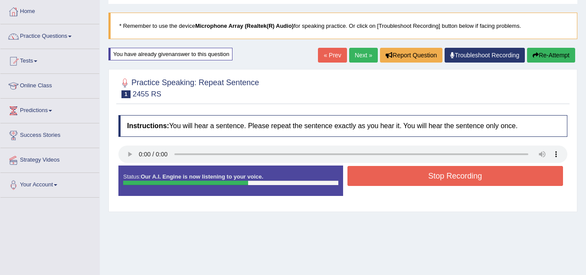
click at [427, 177] on button "Stop Recording" at bounding box center [456, 176] width 216 height 20
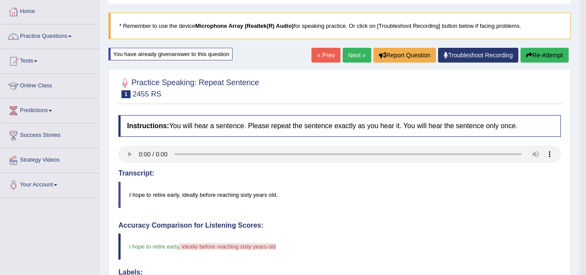
click at [540, 56] on button "Re-Attempt" at bounding box center [545, 55] width 48 height 15
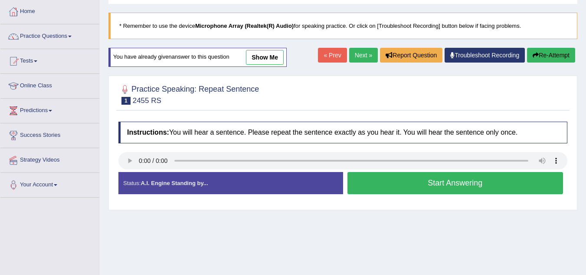
click at [442, 181] on button "Start Answering" at bounding box center [456, 183] width 216 height 22
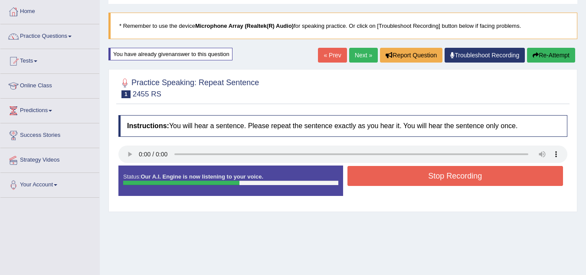
click at [413, 174] on button "Stop Recording" at bounding box center [456, 176] width 216 height 20
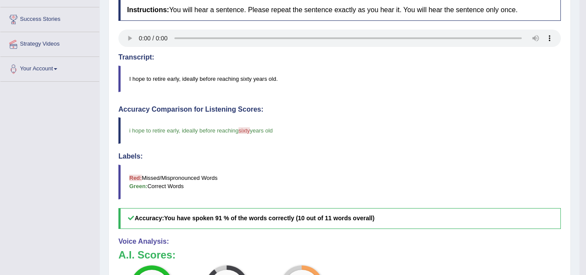
scroll to position [87, 0]
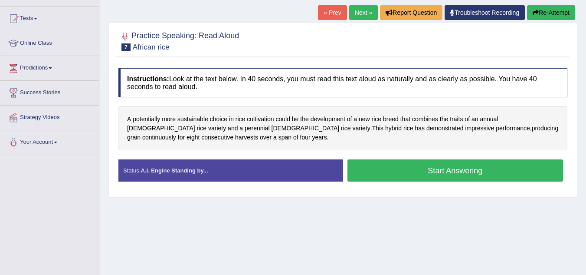
scroll to position [87, 0]
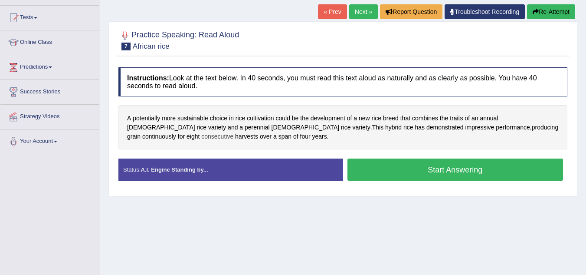
click at [234, 132] on span "consecutive" at bounding box center [217, 136] width 32 height 9
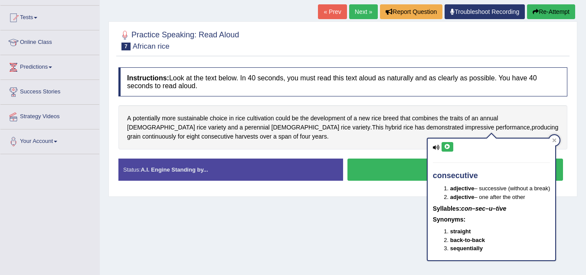
click at [447, 145] on icon at bounding box center [447, 146] width 7 height 5
click at [557, 138] on icon at bounding box center [555, 140] width 4 height 4
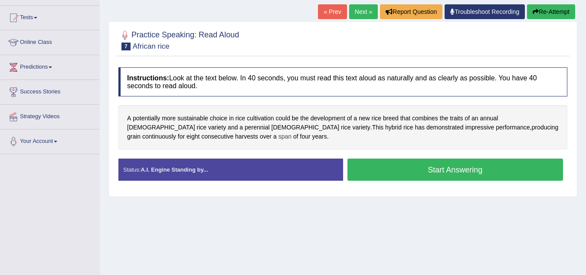
click at [279, 136] on span "span" at bounding box center [285, 136] width 13 height 9
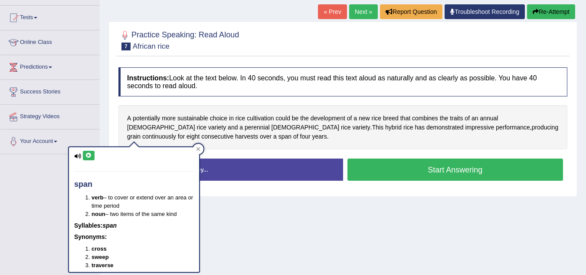
click at [90, 155] on icon at bounding box center [89, 155] width 7 height 5
click at [200, 150] on icon at bounding box center [198, 149] width 4 height 4
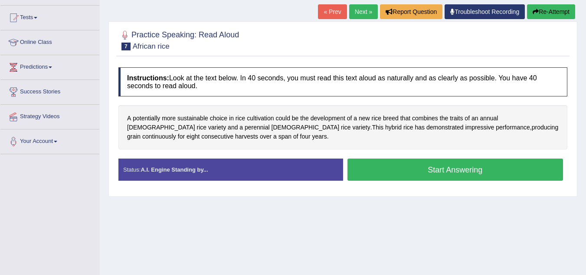
click at [405, 168] on button "Start Answering" at bounding box center [456, 169] width 216 height 22
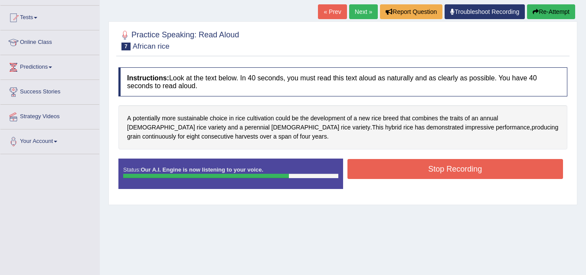
click at [414, 169] on button "Stop Recording" at bounding box center [456, 169] width 216 height 20
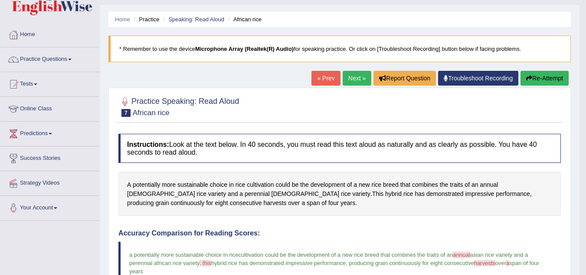
scroll to position [0, 0]
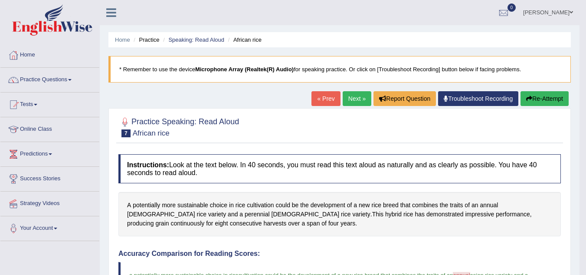
click at [543, 96] on button "Re-Attempt" at bounding box center [545, 98] width 48 height 15
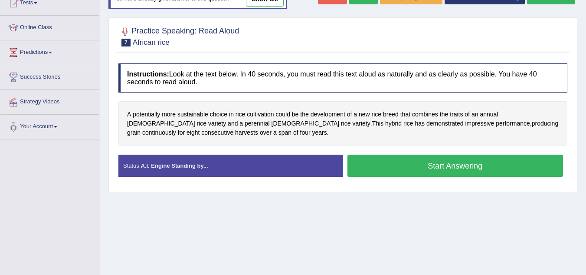
scroll to position [87, 0]
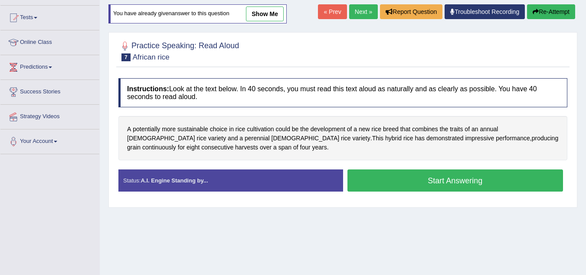
click at [437, 178] on button "Start Answering" at bounding box center [456, 180] width 216 height 22
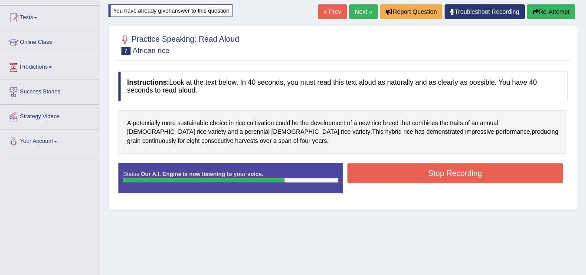
click at [433, 174] on button "Stop Recording" at bounding box center [456, 173] width 216 height 20
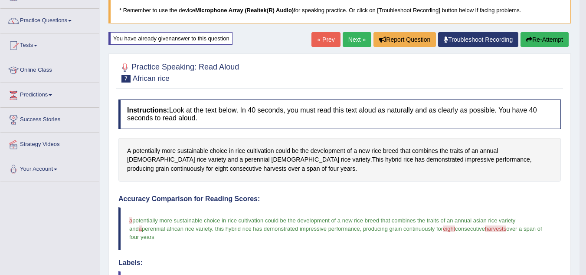
scroll to position [43, 0]
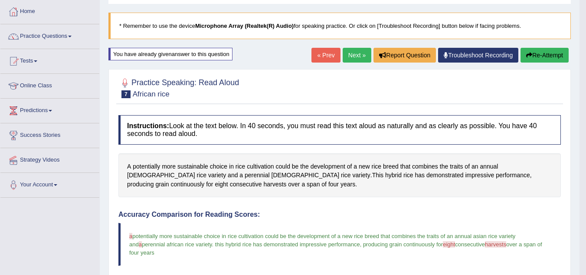
click at [352, 58] on link "Next »" at bounding box center [357, 55] width 29 height 15
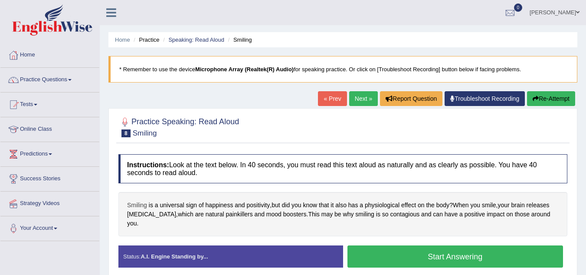
click at [137, 203] on span "Smiling" at bounding box center [137, 205] width 20 height 9
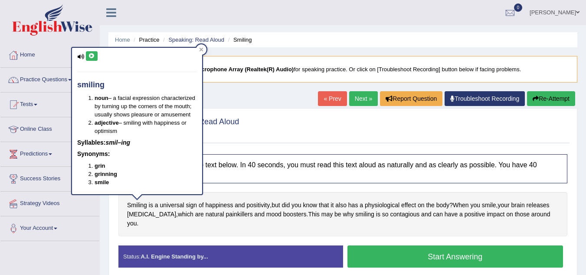
click at [91, 56] on icon at bounding box center [92, 55] width 7 height 5
click at [204, 50] on div at bounding box center [201, 49] width 10 height 10
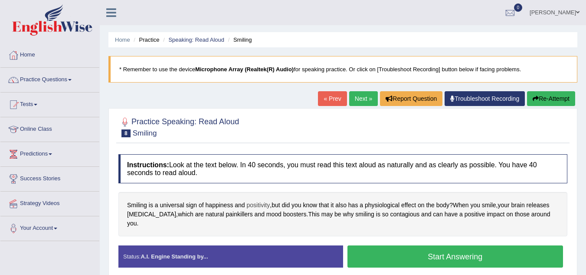
click at [258, 205] on span "positivity" at bounding box center [258, 205] width 23 height 9
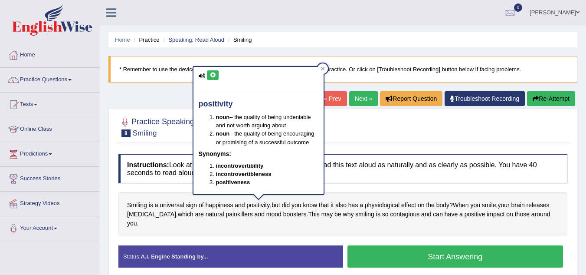
click at [216, 75] on icon at bounding box center [213, 74] width 7 height 5
click at [325, 67] on div at bounding box center [323, 68] width 10 height 10
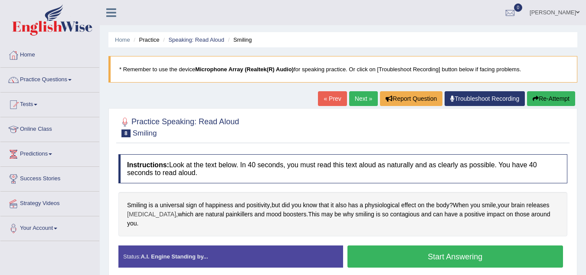
click at [140, 216] on span "[MEDICAL_DATA]" at bounding box center [151, 214] width 49 height 9
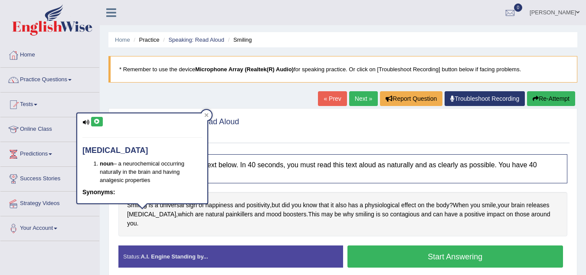
click at [95, 120] on icon at bounding box center [97, 121] width 7 height 5
click at [226, 214] on span "painkillers" at bounding box center [239, 214] width 27 height 9
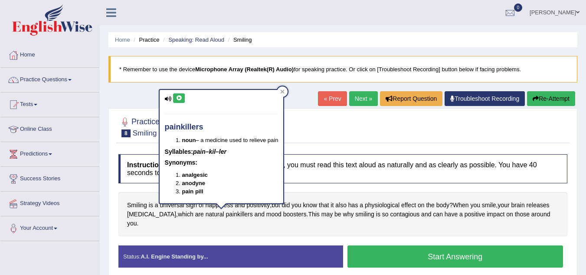
click at [178, 97] on icon at bounding box center [179, 97] width 7 height 5
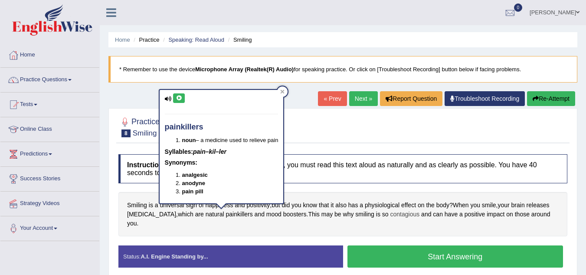
click at [396, 214] on span "contagious" at bounding box center [406, 214] width 30 height 9
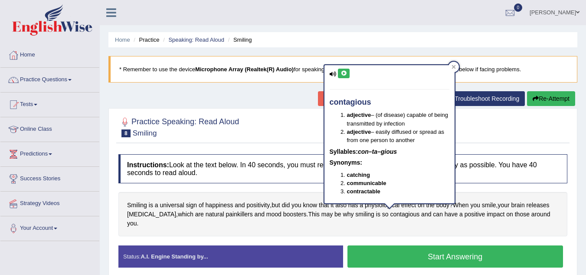
click at [341, 71] on icon at bounding box center [344, 73] width 7 height 5
click at [455, 68] on icon at bounding box center [454, 67] width 4 height 4
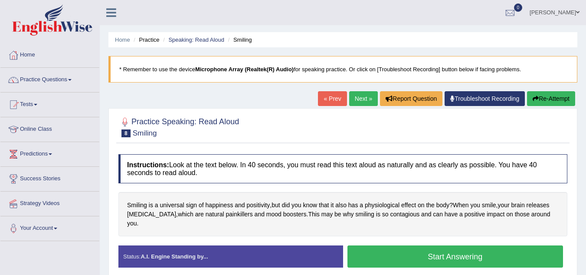
click at [430, 245] on button "Start Answering" at bounding box center [456, 256] width 216 height 22
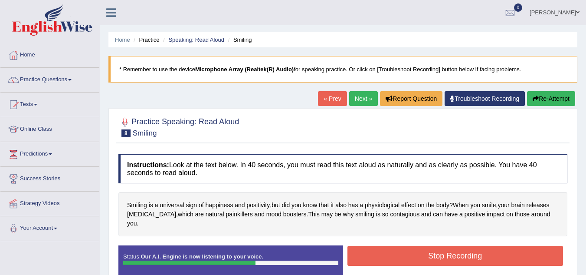
click at [447, 246] on button "Stop Recording" at bounding box center [456, 256] width 216 height 20
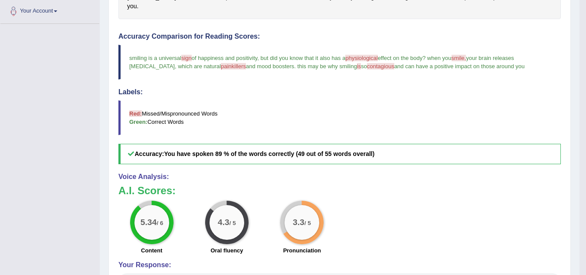
scroll to position [174, 0]
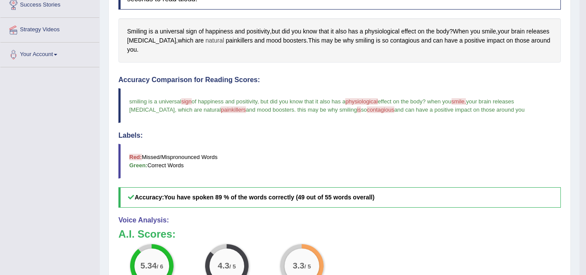
click at [224, 39] on span "natural" at bounding box center [215, 40] width 19 height 9
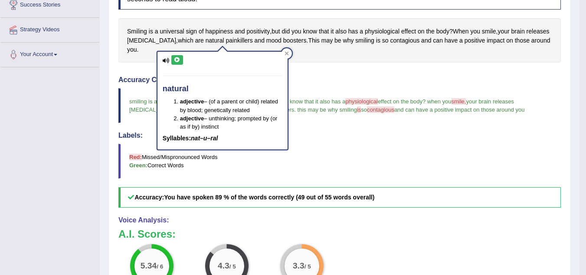
click at [178, 59] on icon at bounding box center [177, 59] width 7 height 5
click at [289, 53] on icon at bounding box center [287, 53] width 4 height 4
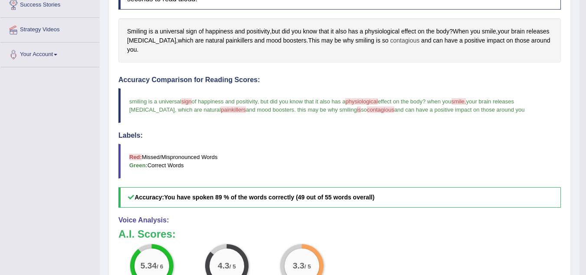
click at [410, 40] on span "contagious" at bounding box center [406, 40] width 30 height 9
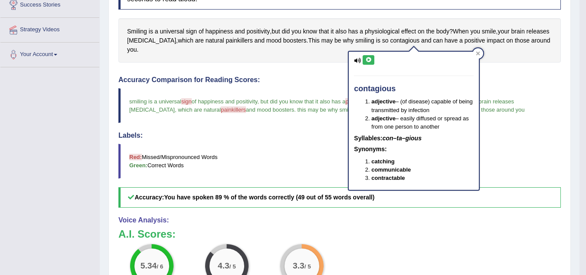
click at [371, 59] on icon at bounding box center [368, 59] width 7 height 5
click at [370, 61] on icon at bounding box center [368, 59] width 7 height 5
click at [481, 52] on div at bounding box center [478, 53] width 10 height 10
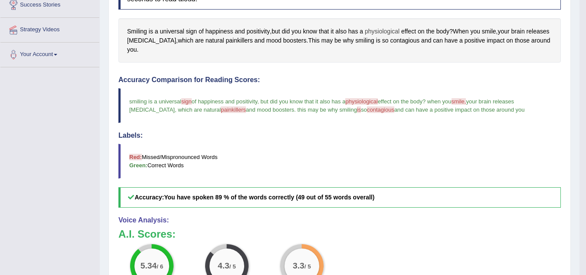
click at [395, 30] on span "physiological" at bounding box center [382, 31] width 35 height 9
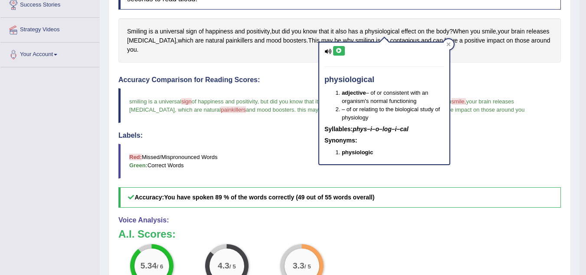
click at [341, 49] on icon at bounding box center [339, 50] width 7 height 5
click at [449, 44] on icon at bounding box center [449, 45] width 4 height 4
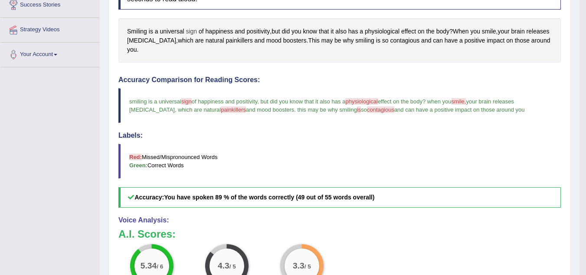
click at [191, 29] on span "sign" at bounding box center [191, 31] width 11 height 9
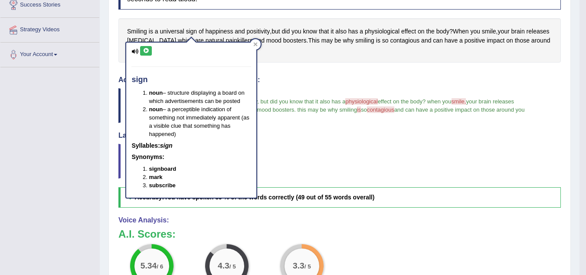
click at [148, 51] on icon at bounding box center [146, 50] width 7 height 5
click at [255, 43] on icon at bounding box center [255, 44] width 4 height 4
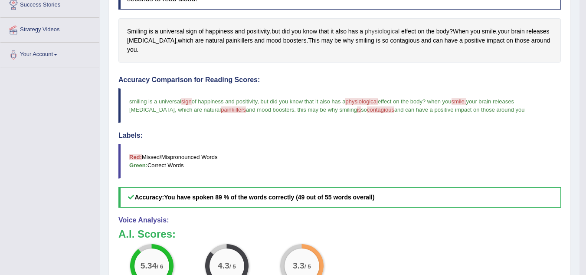
click at [384, 30] on span "physiological" at bounding box center [382, 31] width 35 height 9
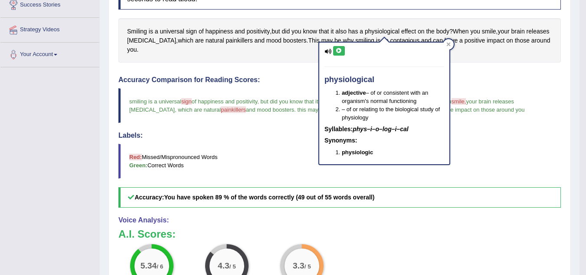
click at [339, 50] on icon at bounding box center [339, 50] width 7 height 5
click at [450, 43] on icon at bounding box center [449, 45] width 4 height 4
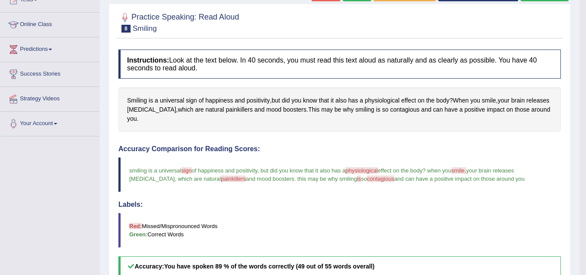
scroll to position [87, 0]
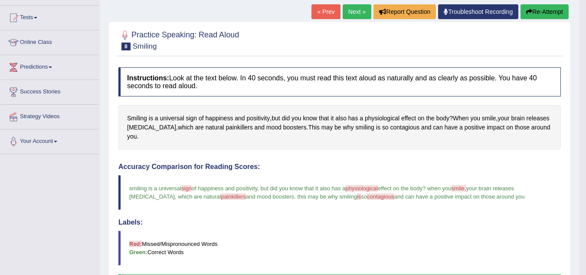
click at [544, 10] on button "Re-Attempt" at bounding box center [545, 11] width 48 height 15
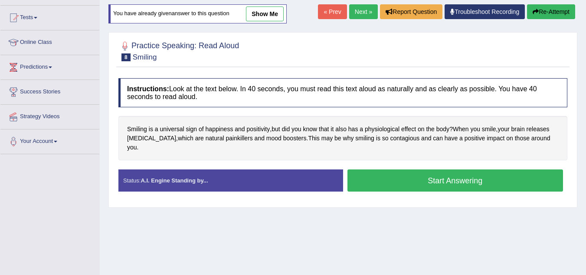
click at [464, 174] on button "Start Answering" at bounding box center [456, 180] width 216 height 22
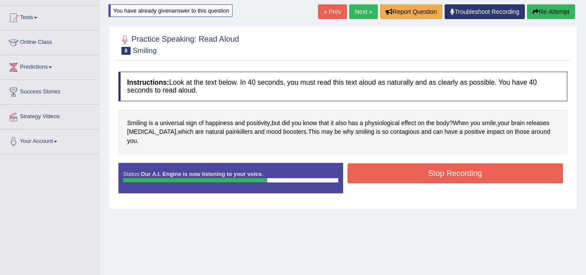
click at [472, 163] on button "Stop Recording" at bounding box center [456, 173] width 216 height 20
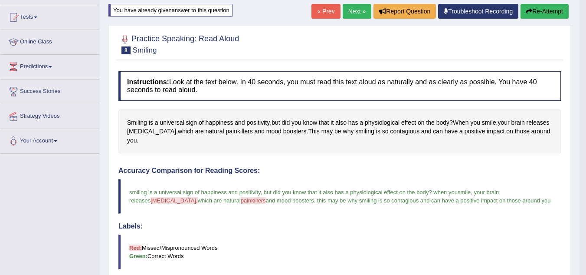
scroll to position [87, 0]
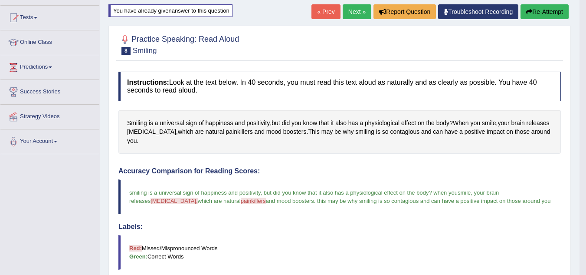
click at [353, 12] on link "Next »" at bounding box center [357, 11] width 29 height 15
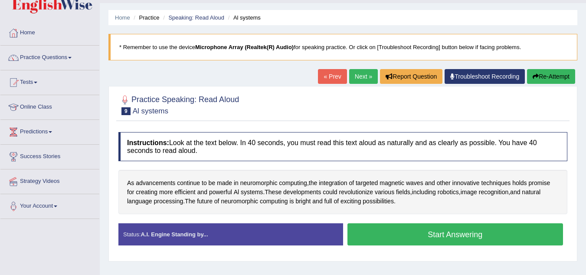
scroll to position [87, 0]
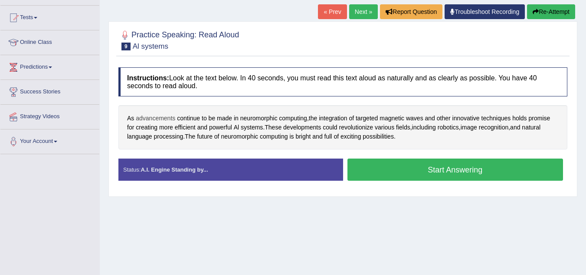
click at [164, 115] on span "advancements" at bounding box center [155, 118] width 39 height 9
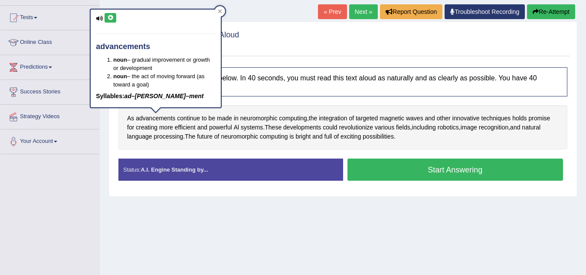
click at [108, 16] on icon at bounding box center [110, 17] width 7 height 5
click at [223, 12] on div at bounding box center [220, 11] width 10 height 10
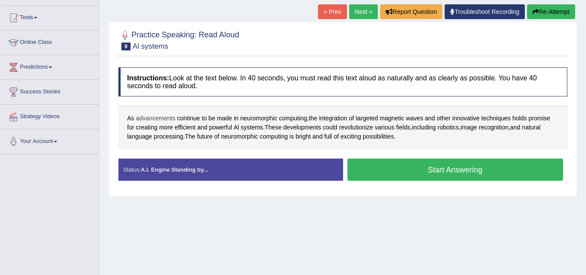
click at [152, 118] on span "advancements" at bounding box center [155, 118] width 39 height 9
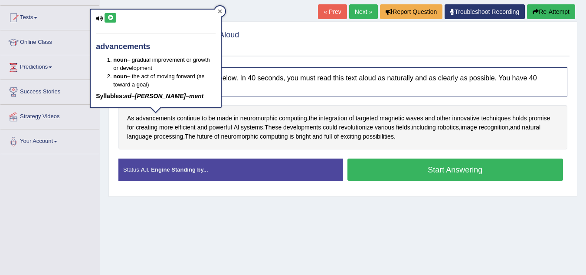
click at [220, 12] on icon at bounding box center [220, 11] width 4 height 4
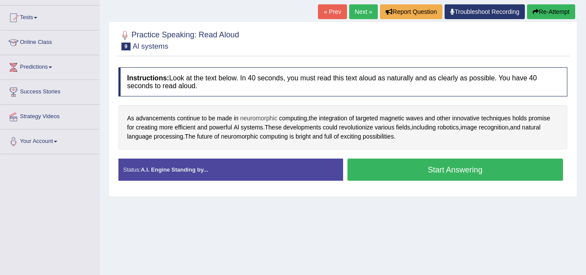
click at [256, 118] on span "neuromorphic" at bounding box center [258, 118] width 37 height 9
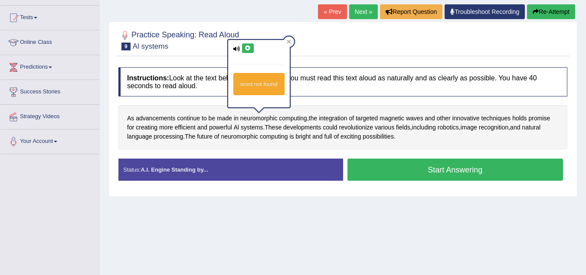
click at [248, 49] on icon at bounding box center [248, 48] width 7 height 5
click at [303, 118] on span "computing" at bounding box center [293, 118] width 28 height 9
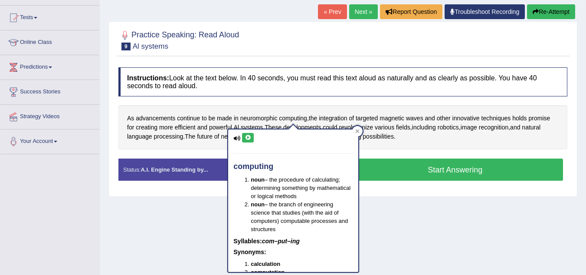
click at [249, 138] on icon at bounding box center [248, 137] width 7 height 5
click at [359, 131] on icon at bounding box center [357, 131] width 4 height 4
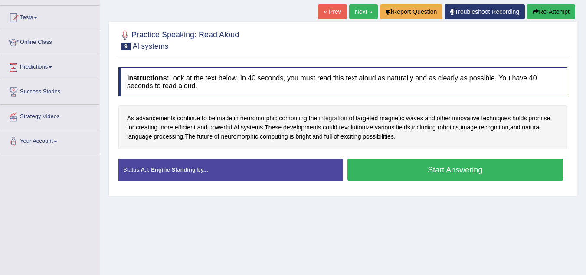
click at [332, 117] on span "integration" at bounding box center [333, 118] width 28 height 9
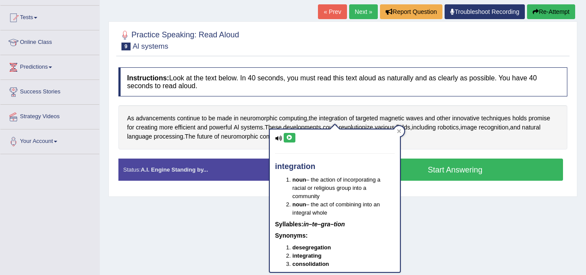
click at [289, 135] on icon at bounding box center [289, 137] width 7 height 5
click at [289, 134] on button at bounding box center [290, 138] width 12 height 10
click at [291, 135] on icon at bounding box center [289, 137] width 7 height 5
click at [264, 118] on span "neuromorphic" at bounding box center [258, 118] width 37 height 9
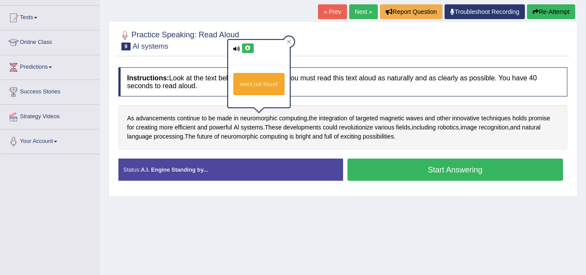
click at [249, 46] on icon at bounding box center [248, 48] width 7 height 5
click at [473, 117] on span "innovative" at bounding box center [466, 118] width 27 height 9
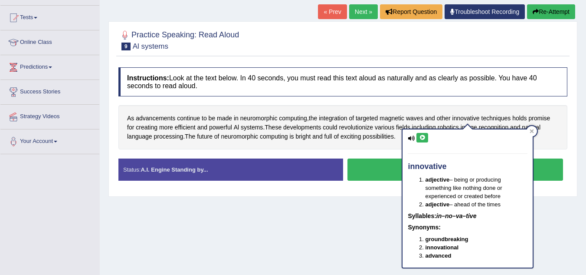
click at [425, 135] on icon at bounding box center [422, 137] width 7 height 5
click at [500, 115] on span "techniques" at bounding box center [497, 118] width 30 height 9
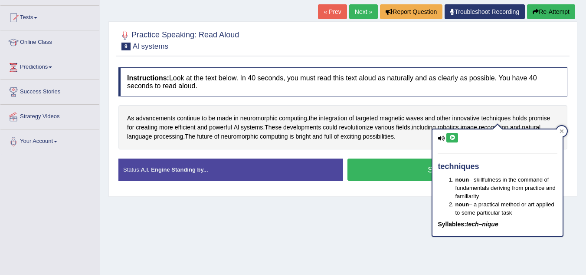
click at [454, 138] on icon at bounding box center [452, 137] width 7 height 5
click at [182, 130] on span "efficient" at bounding box center [185, 127] width 21 height 9
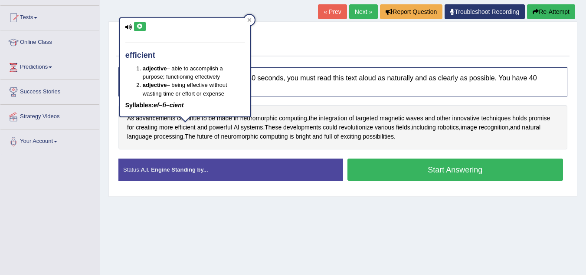
click at [142, 28] on icon at bounding box center [140, 26] width 7 height 5
click at [237, 125] on span "Al" at bounding box center [236, 127] width 5 height 9
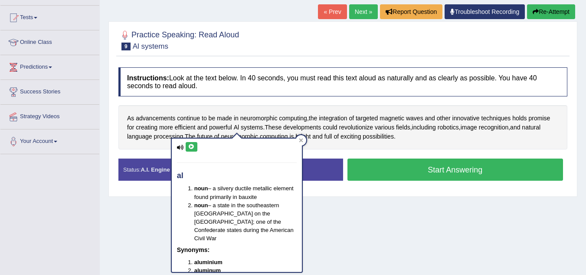
click at [192, 146] on icon at bounding box center [191, 146] width 7 height 5
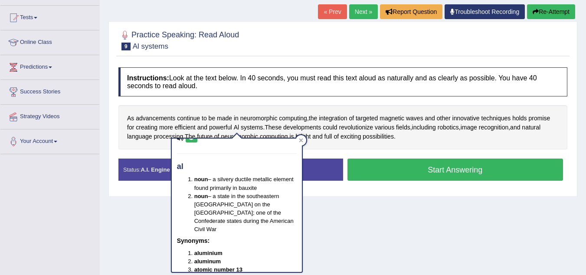
scroll to position [10, 0]
drag, startPoint x: 194, startPoint y: 175, endPoint x: 224, endPoint y: 224, distance: 57.5
click at [224, 224] on div "al noun – a silvery ductile metallic element found primarily in bauxite noun – …" at bounding box center [237, 204] width 130 height 133
click at [301, 141] on icon at bounding box center [301, 140] width 4 height 4
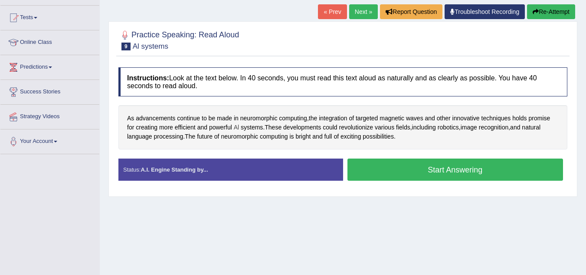
click at [235, 125] on span "Al" at bounding box center [236, 127] width 5 height 9
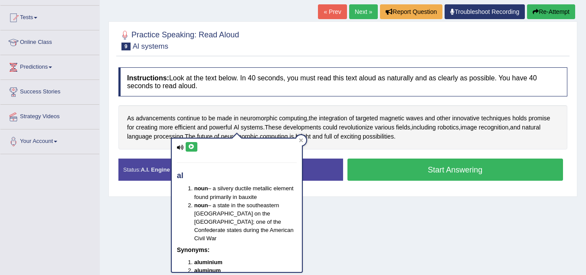
click at [191, 147] on icon at bounding box center [191, 146] width 7 height 5
click at [302, 140] on icon at bounding box center [301, 140] width 4 height 4
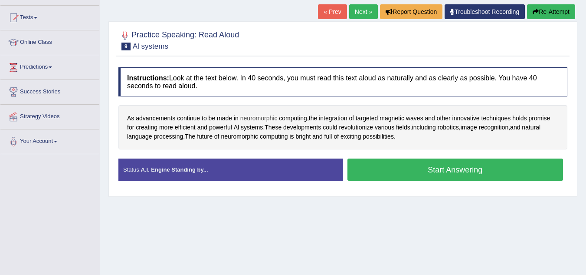
click at [258, 118] on span "neuromorphic" at bounding box center [258, 118] width 37 height 9
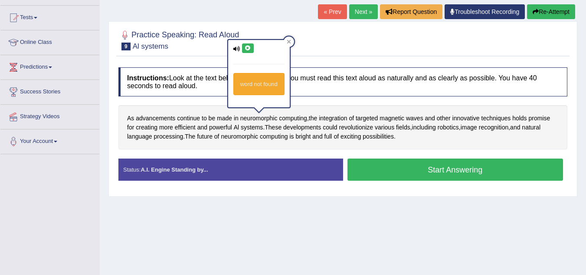
click at [250, 50] on icon at bounding box center [248, 48] width 7 height 5
click at [371, 118] on span "targeted" at bounding box center [367, 118] width 22 height 9
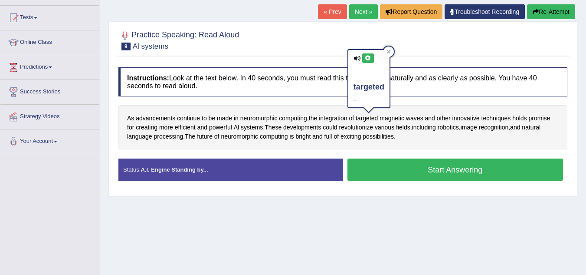
click at [371, 60] on icon at bounding box center [368, 58] width 7 height 5
click at [467, 118] on span "innovative" at bounding box center [466, 118] width 27 height 9
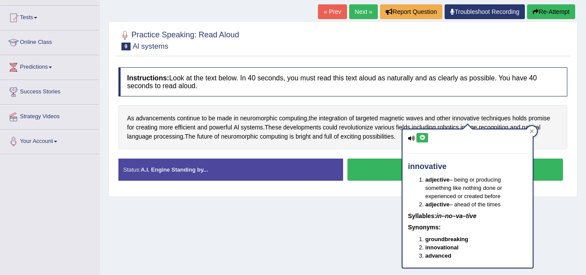
click at [422, 135] on icon at bounding box center [422, 137] width 7 height 5
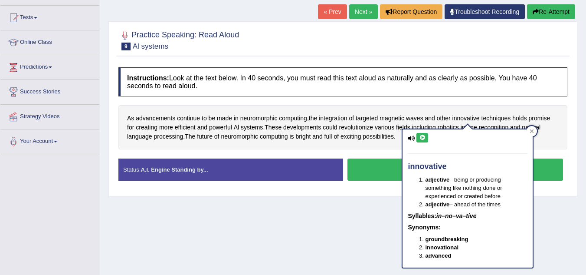
click at [422, 135] on icon at bounding box center [422, 137] width 7 height 5
click at [188, 125] on span "efficient" at bounding box center [185, 127] width 21 height 9
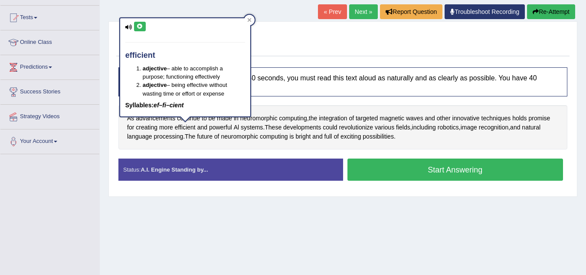
click at [143, 27] on icon at bounding box center [140, 26] width 7 height 5
click at [249, 20] on icon at bounding box center [249, 20] width 4 height 4
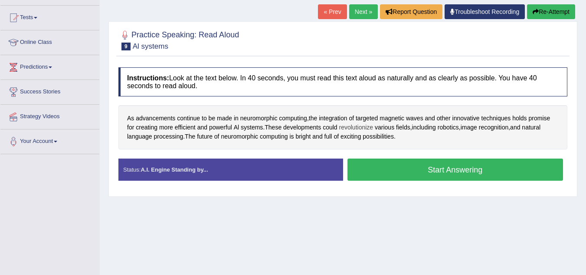
click at [359, 127] on span "revolutionize" at bounding box center [356, 127] width 34 height 9
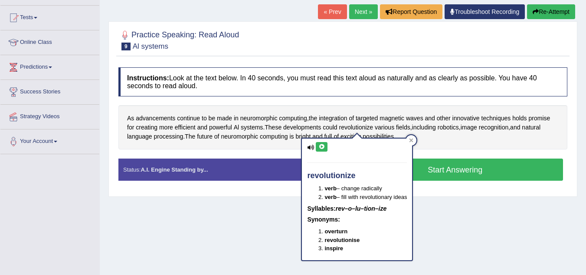
click at [322, 144] on icon at bounding box center [322, 146] width 7 height 5
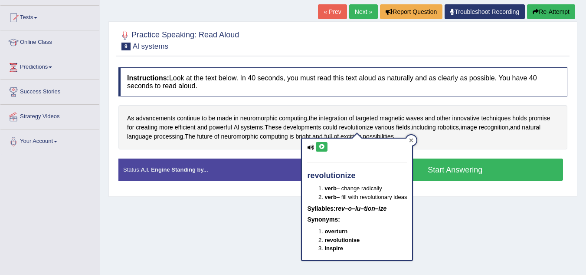
click at [414, 138] on icon at bounding box center [411, 140] width 4 height 4
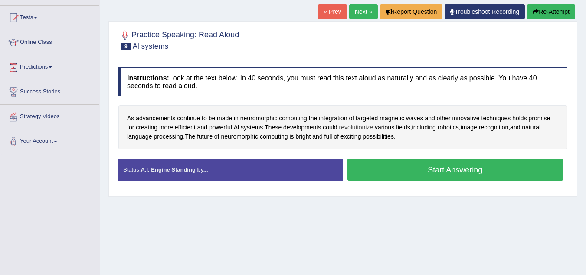
click at [363, 127] on span "revolutionize" at bounding box center [356, 127] width 34 height 9
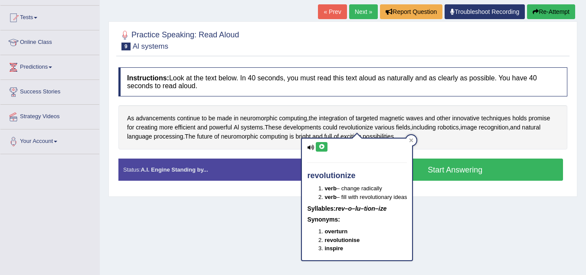
click at [320, 144] on icon at bounding box center [322, 146] width 7 height 5
click at [391, 124] on span "various" at bounding box center [385, 127] width 20 height 9
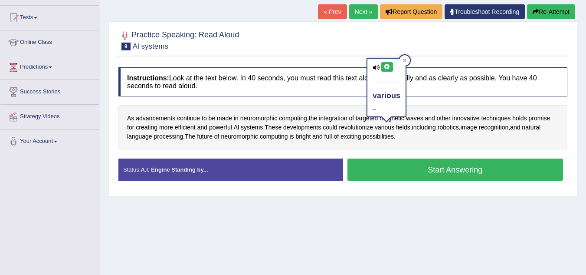
click at [387, 64] on icon at bounding box center [387, 66] width 7 height 5
click at [502, 125] on span "recognition" at bounding box center [494, 127] width 30 height 9
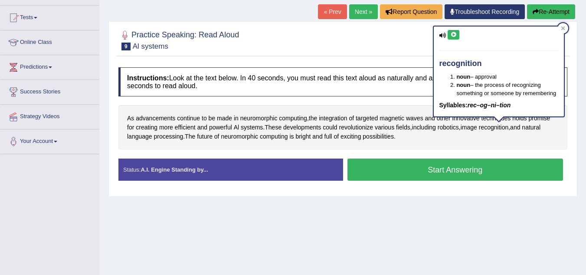
click at [457, 33] on button at bounding box center [454, 35] width 12 height 10
click at [243, 138] on span "neuromorphic" at bounding box center [239, 136] width 37 height 9
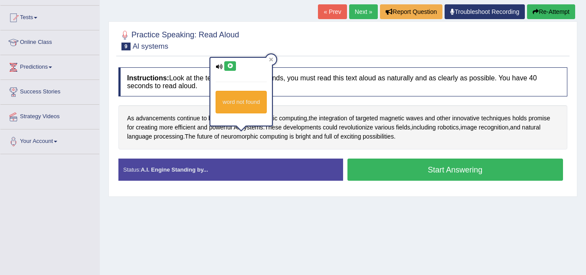
click at [230, 63] on icon at bounding box center [230, 65] width 7 height 5
click at [386, 138] on span "possibilities" at bounding box center [378, 136] width 31 height 9
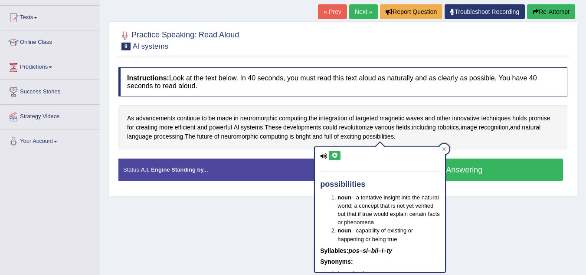
click at [336, 155] on icon at bounding box center [335, 155] width 7 height 5
click at [445, 151] on icon at bounding box center [444, 149] width 4 height 4
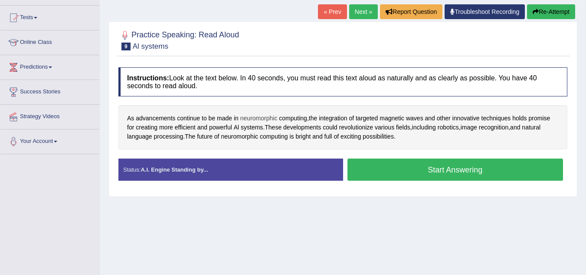
click at [268, 115] on span "neuromorphic" at bounding box center [258, 118] width 37 height 9
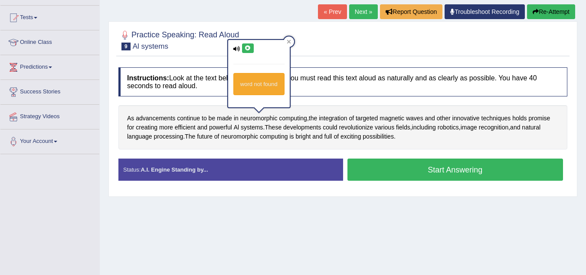
click at [246, 48] on icon at bounding box center [248, 48] width 7 height 5
click at [291, 42] on div at bounding box center [289, 41] width 10 height 10
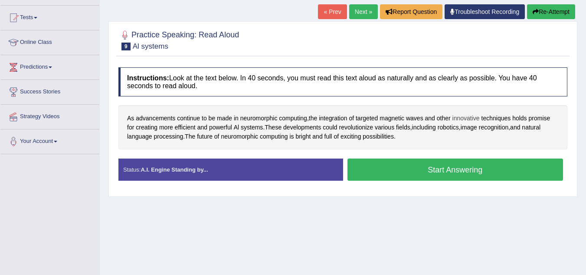
click at [474, 118] on span "innovative" at bounding box center [466, 118] width 27 height 9
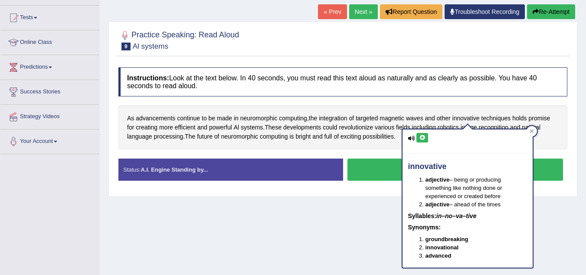
click at [424, 136] on icon at bounding box center [422, 137] width 7 height 5
click at [532, 129] on icon at bounding box center [532, 131] width 4 height 4
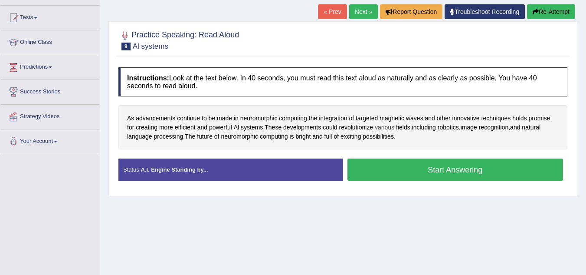
click at [391, 126] on span "various" at bounding box center [385, 127] width 20 height 9
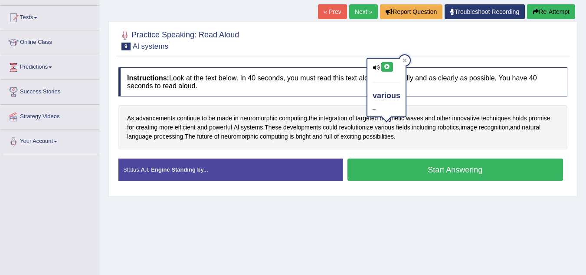
click at [385, 65] on icon at bounding box center [387, 66] width 7 height 5
click at [406, 59] on icon at bounding box center [405, 61] width 4 height 4
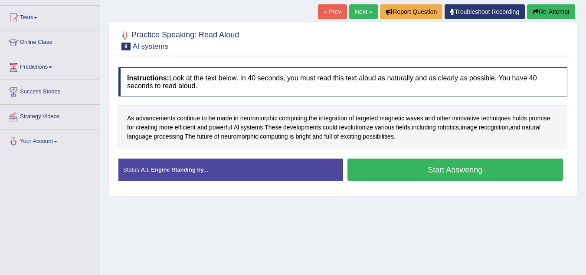
click at [464, 168] on button "Start Answering" at bounding box center [456, 169] width 216 height 22
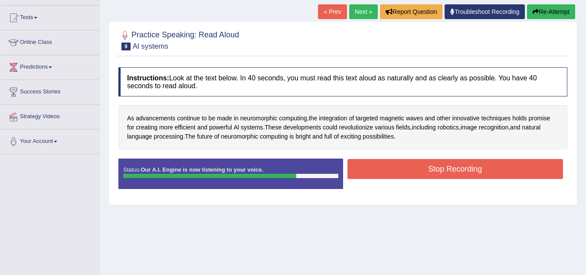
click at [463, 168] on button "Stop Recording" at bounding box center [456, 169] width 216 height 20
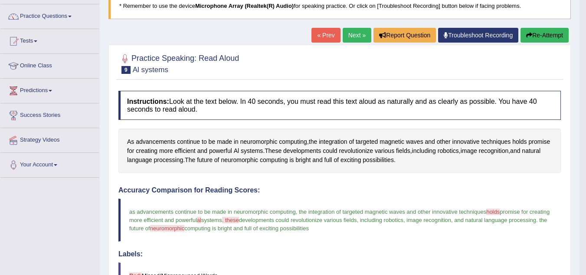
scroll to position [43, 0]
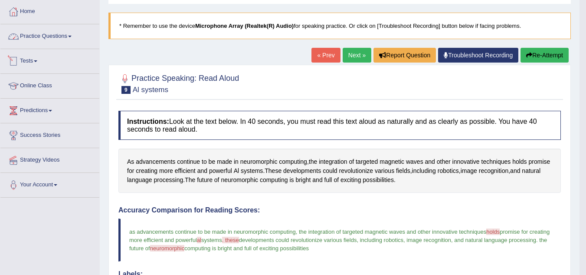
click at [44, 36] on link "Practice Questions" at bounding box center [49, 35] width 99 height 22
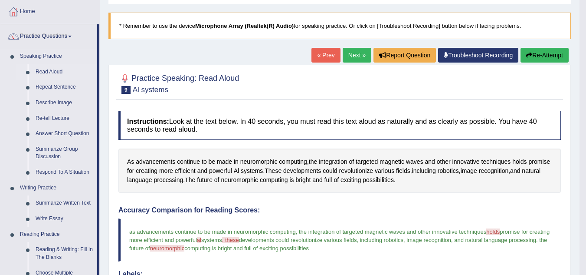
click at [43, 70] on link "Read Aloud" at bounding box center [65, 72] width 66 height 16
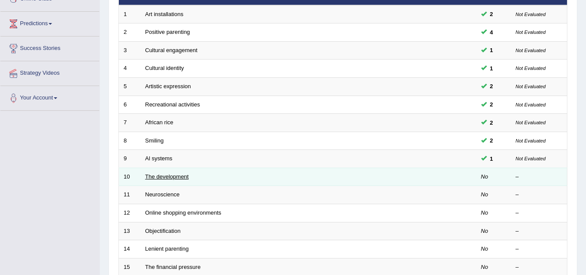
click at [176, 176] on link "The development" at bounding box center [166, 176] width 43 height 7
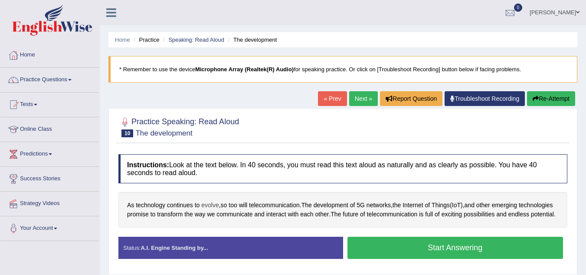
click at [209, 204] on span "evolve" at bounding box center [209, 205] width 17 height 9
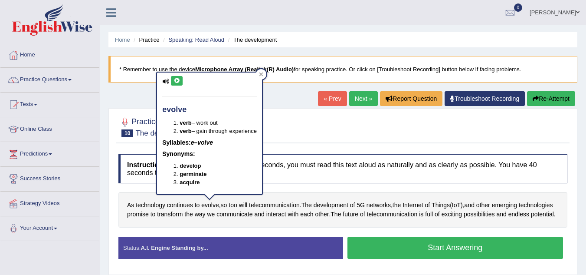
click at [177, 79] on icon at bounding box center [177, 80] width 7 height 5
click at [266, 75] on div at bounding box center [261, 74] width 10 height 10
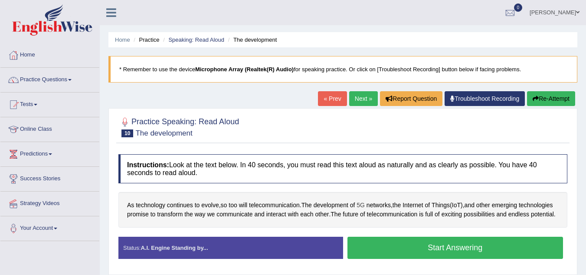
click at [365, 205] on span "5G" at bounding box center [361, 205] width 8 height 9
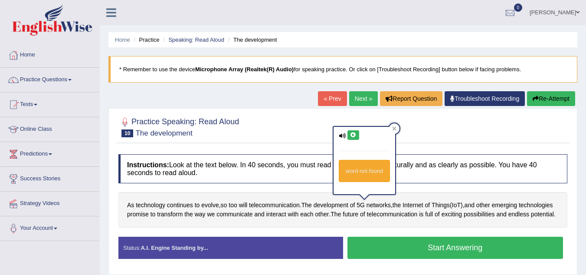
click at [353, 132] on icon at bounding box center [353, 134] width 7 height 5
click at [398, 127] on div at bounding box center [394, 128] width 10 height 10
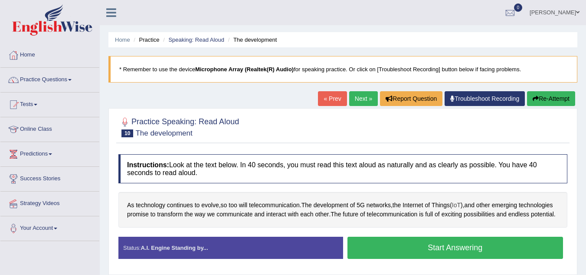
click at [461, 206] on span "IoT" at bounding box center [456, 205] width 9 height 9
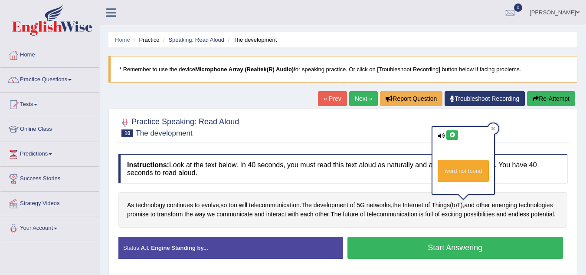
click at [452, 137] on icon at bounding box center [452, 134] width 7 height 5
click at [493, 130] on icon at bounding box center [494, 129] width 4 height 4
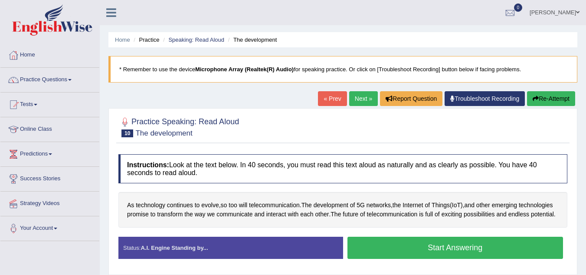
click at [458, 259] on button "Start Answering" at bounding box center [456, 248] width 216 height 22
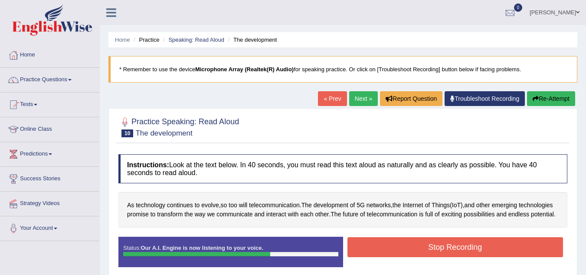
click at [467, 254] on button "Stop Recording" at bounding box center [456, 247] width 216 height 20
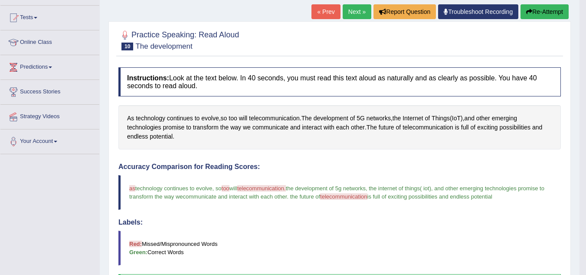
scroll to position [130, 0]
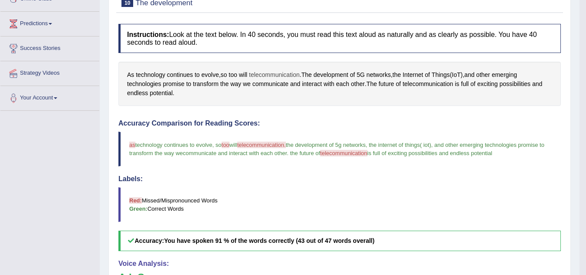
click at [272, 72] on span "telecommunication" at bounding box center [274, 74] width 51 height 9
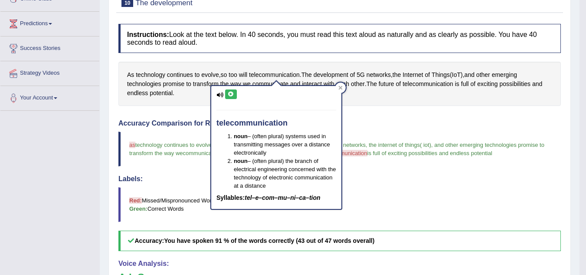
click at [232, 94] on icon at bounding box center [231, 94] width 7 height 5
click at [338, 86] on div at bounding box center [341, 87] width 10 height 10
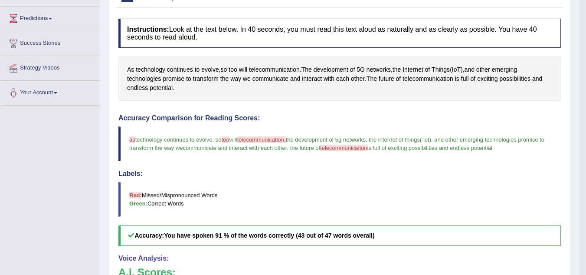
scroll to position [87, 0]
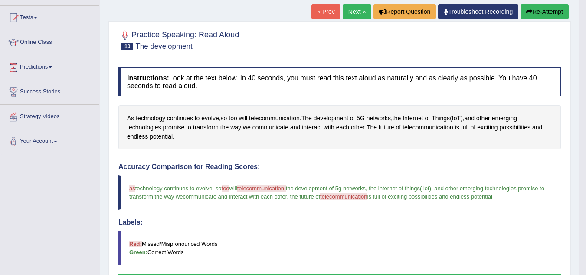
click at [544, 13] on button "Re-Attempt" at bounding box center [545, 11] width 48 height 15
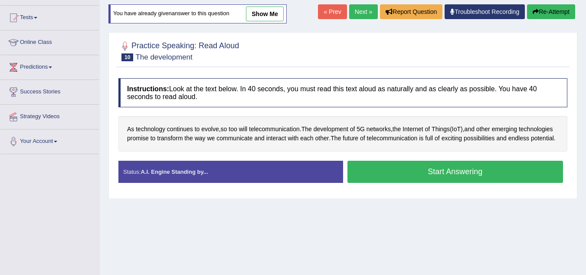
click at [468, 178] on button "Start Answering" at bounding box center [456, 172] width 216 height 22
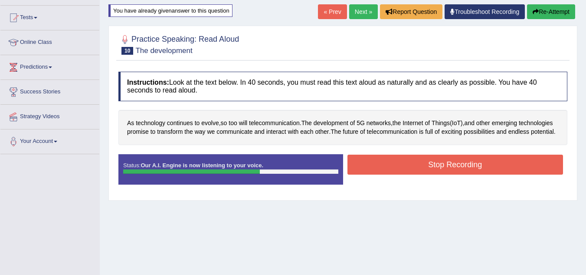
click at [466, 172] on button "Stop Recording" at bounding box center [456, 165] width 216 height 20
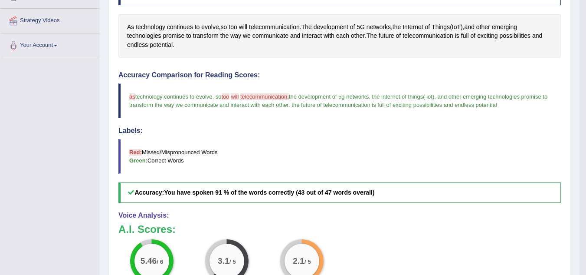
scroll to position [260, 0]
